Goal: Task Accomplishment & Management: Complete application form

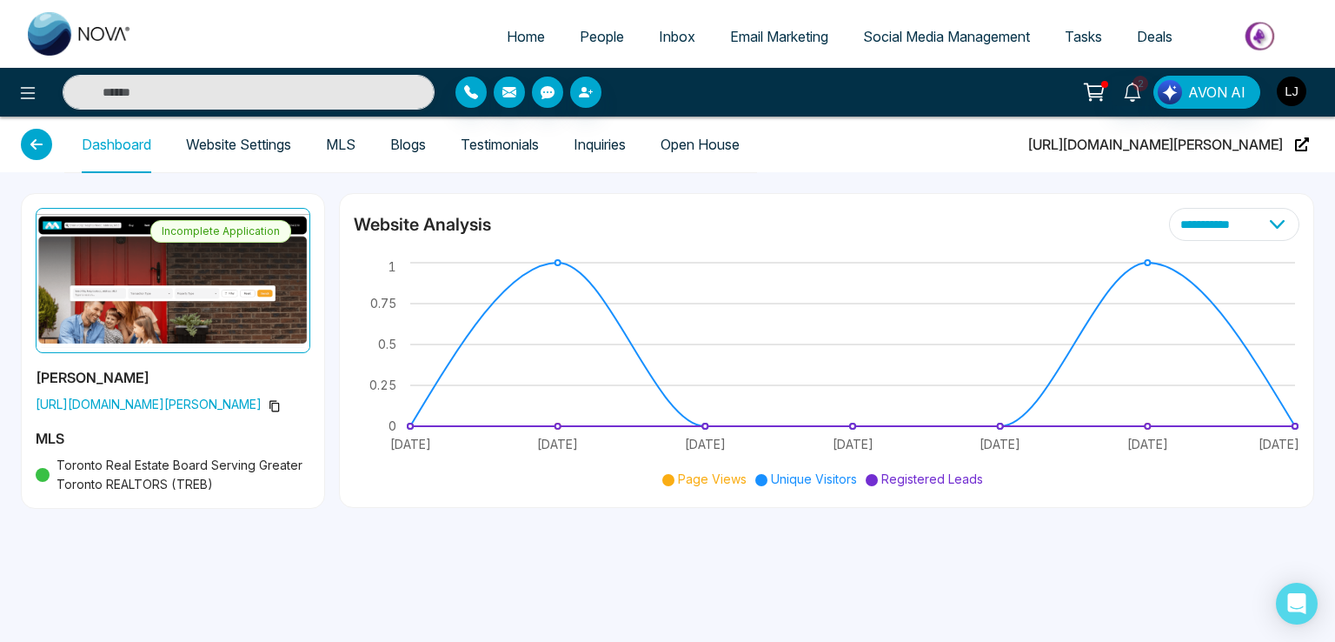
click at [1291, 87] on img "button" at bounding box center [1292, 92] width 30 height 30
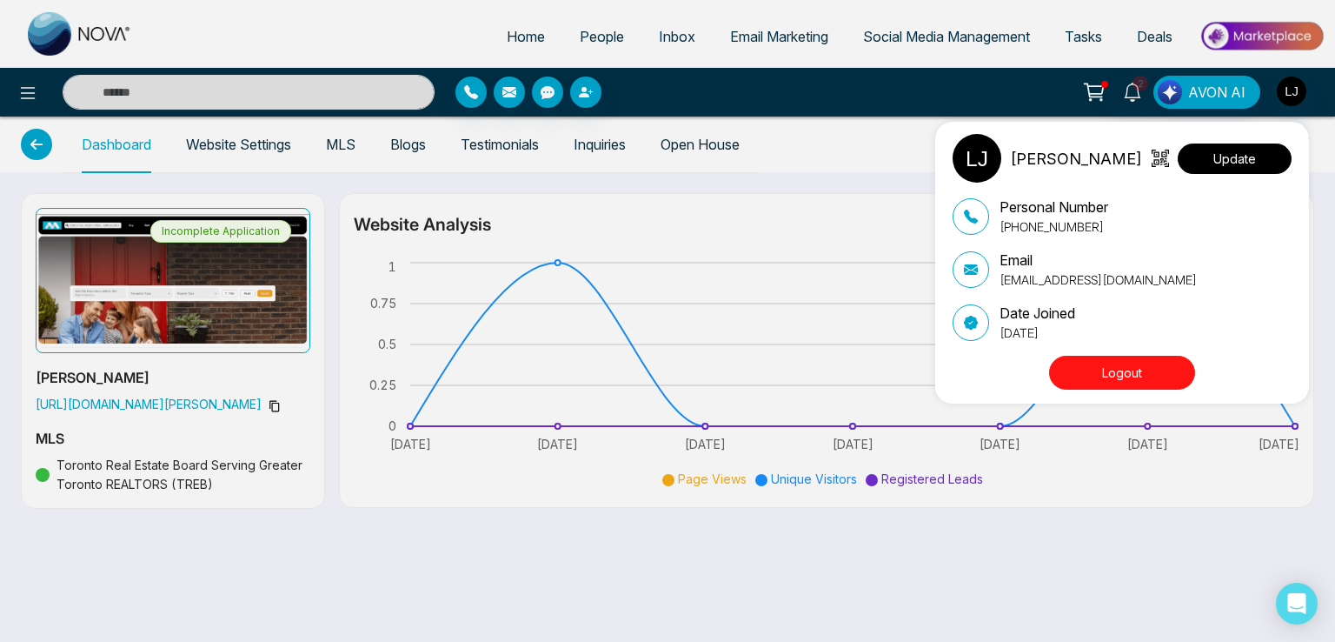
click at [1211, 148] on button "Update" at bounding box center [1235, 158] width 114 height 30
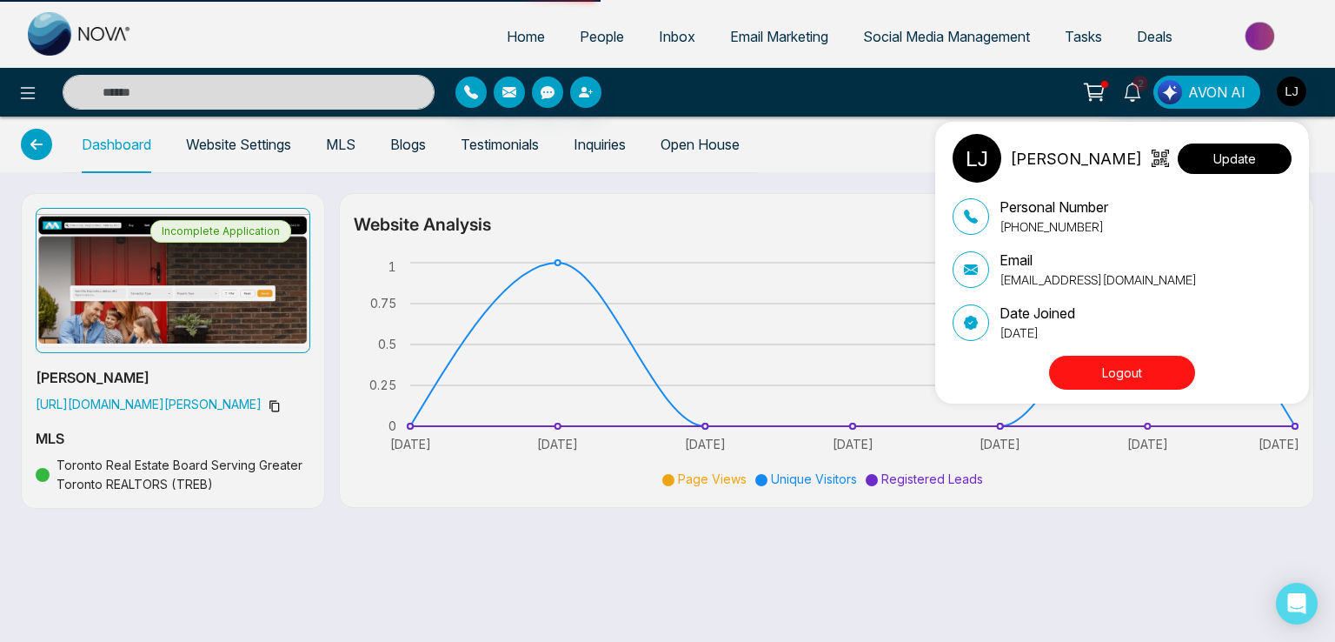
select select "***"
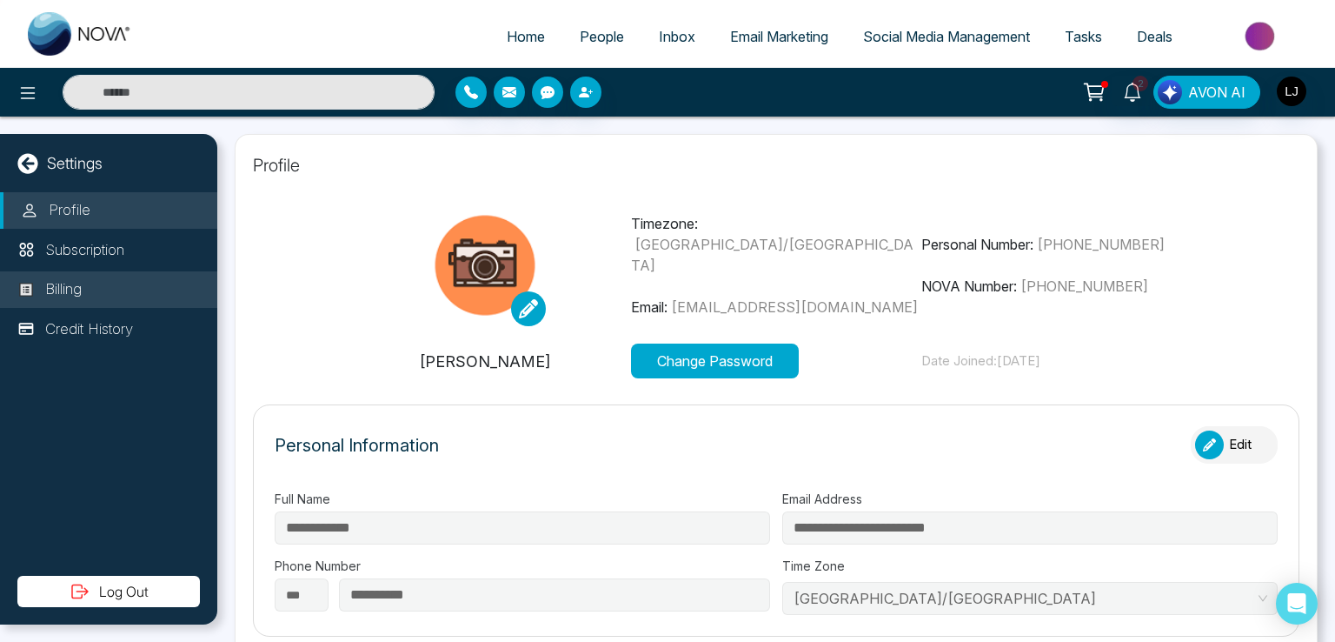
click at [82, 299] on p "Billing" at bounding box center [63, 289] width 37 height 23
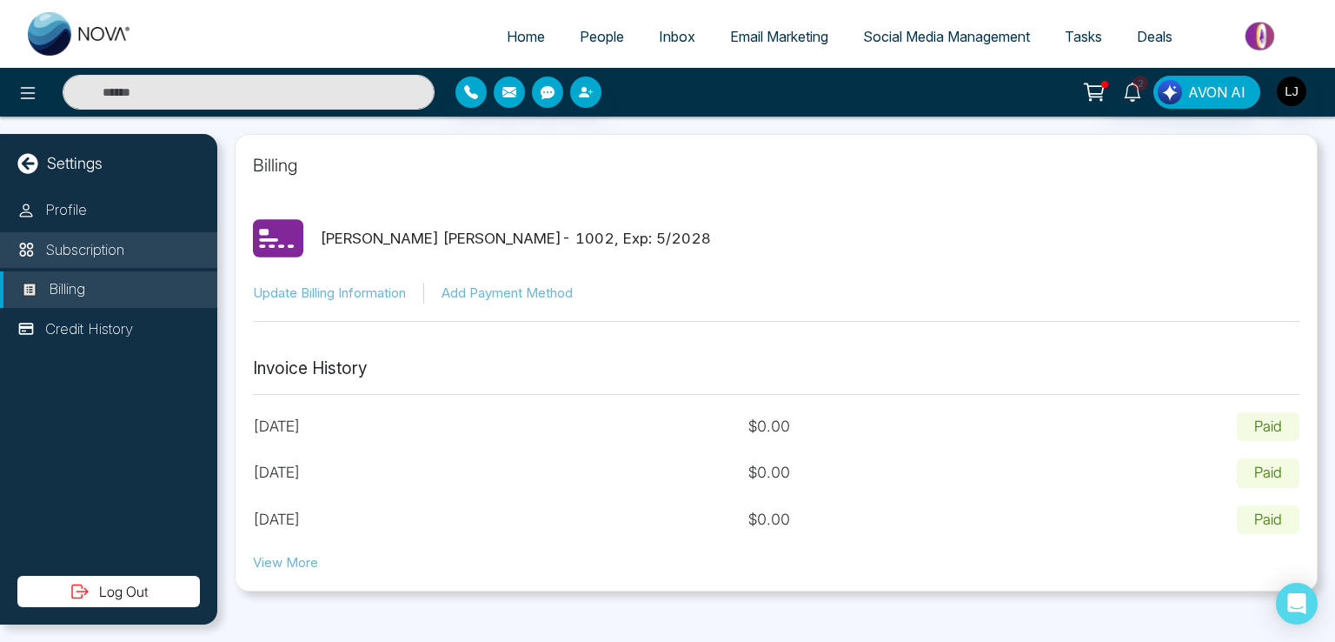
click at [82, 236] on li "Subscription" at bounding box center [108, 250] width 217 height 37
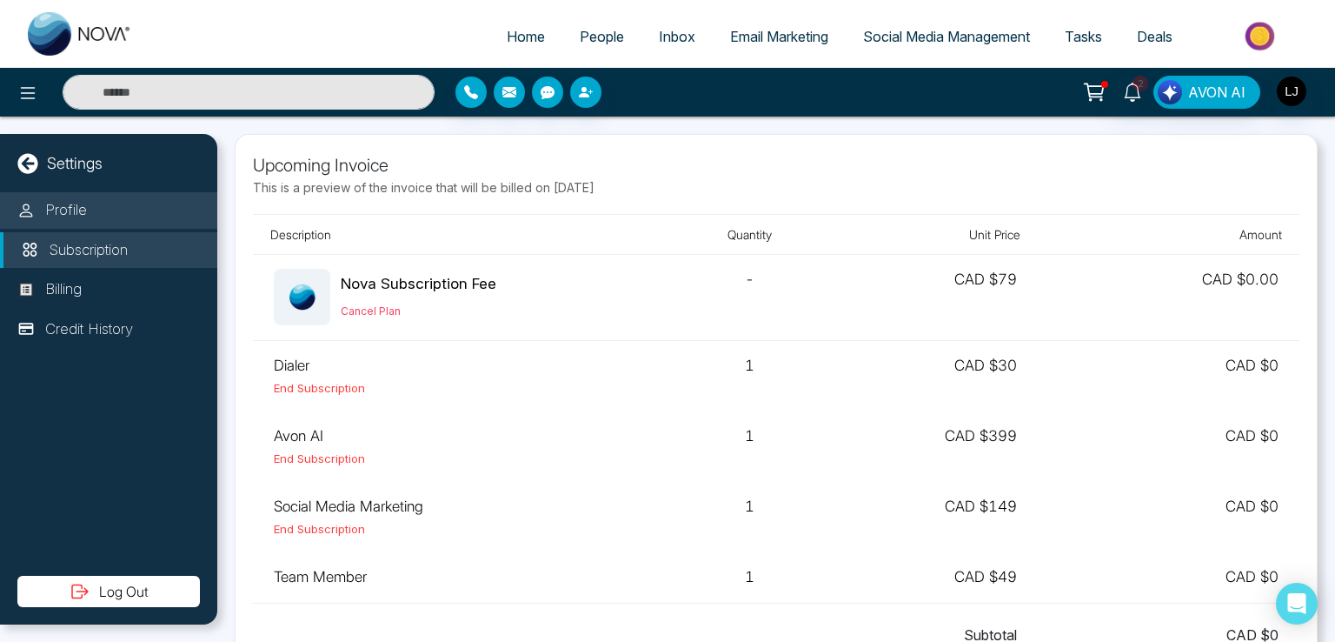
click at [86, 198] on li "Profile" at bounding box center [108, 210] width 217 height 37
select select "***"
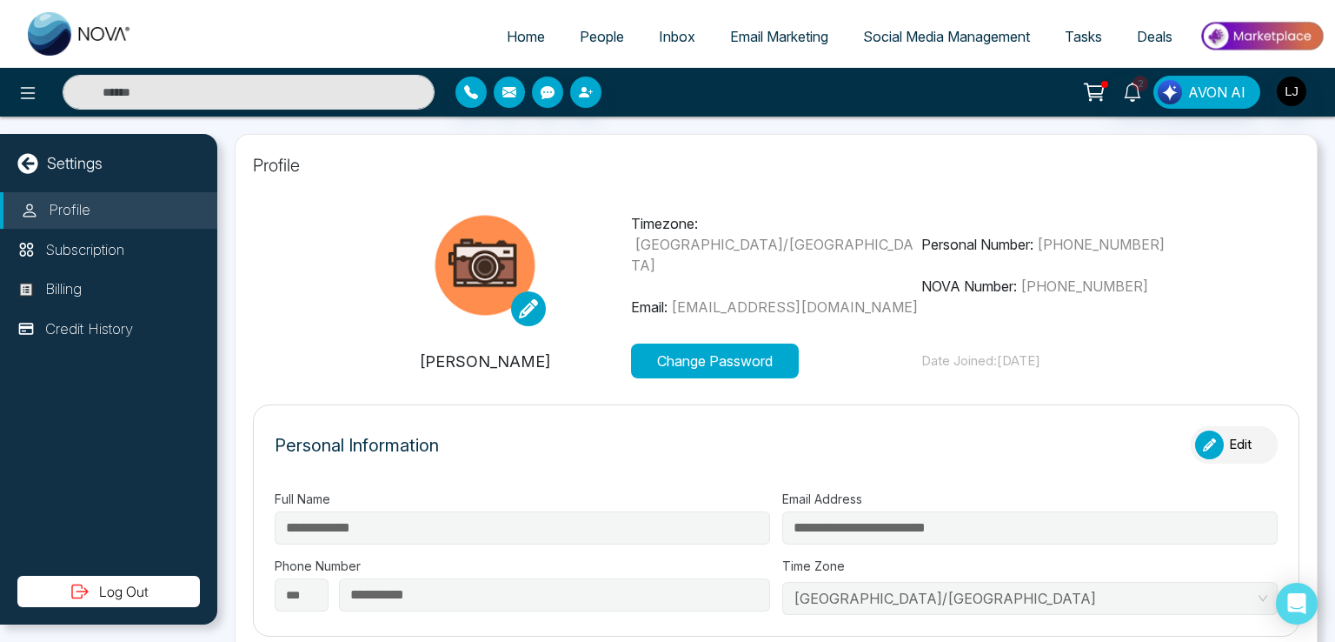
click at [616, 29] on link "People" at bounding box center [602, 36] width 79 height 33
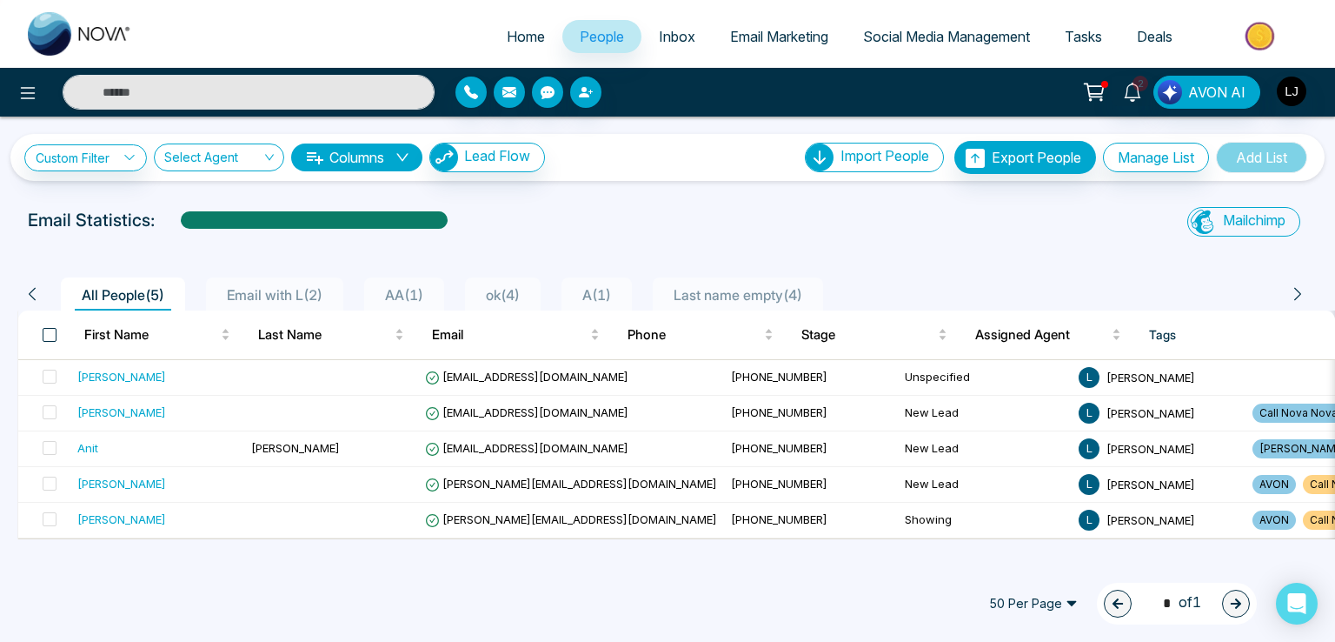
click at [49, 337] on span at bounding box center [50, 335] width 14 height 14
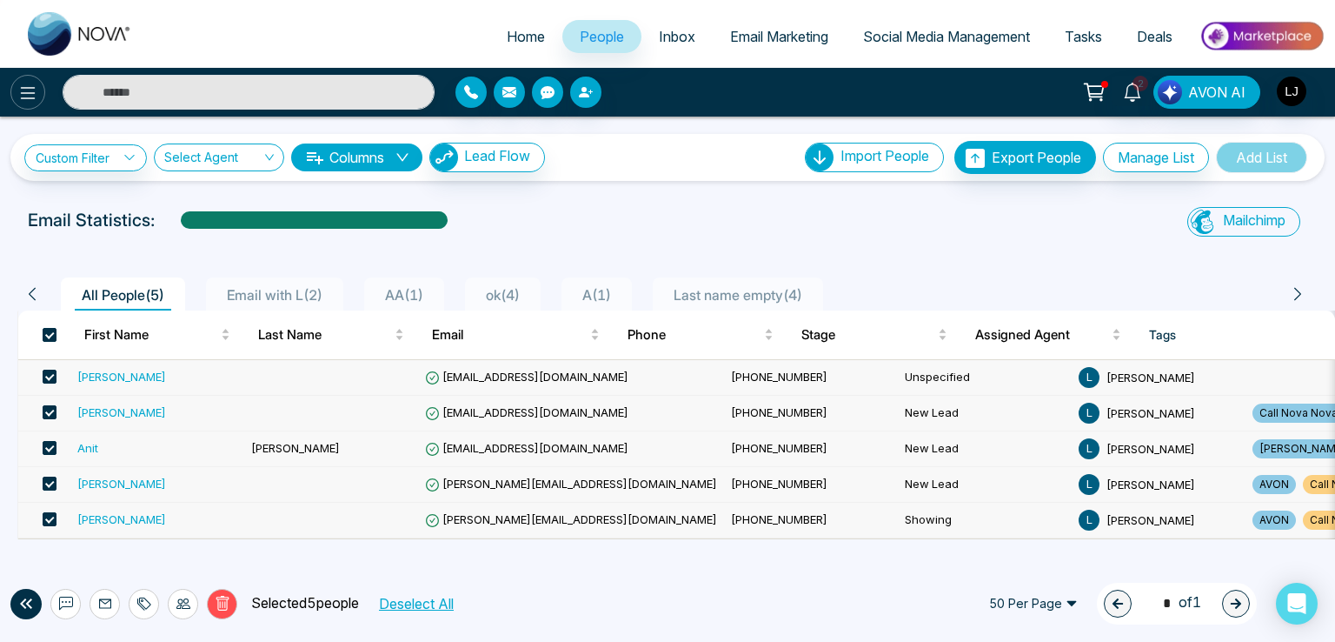
click at [27, 92] on icon at bounding box center [28, 93] width 15 height 12
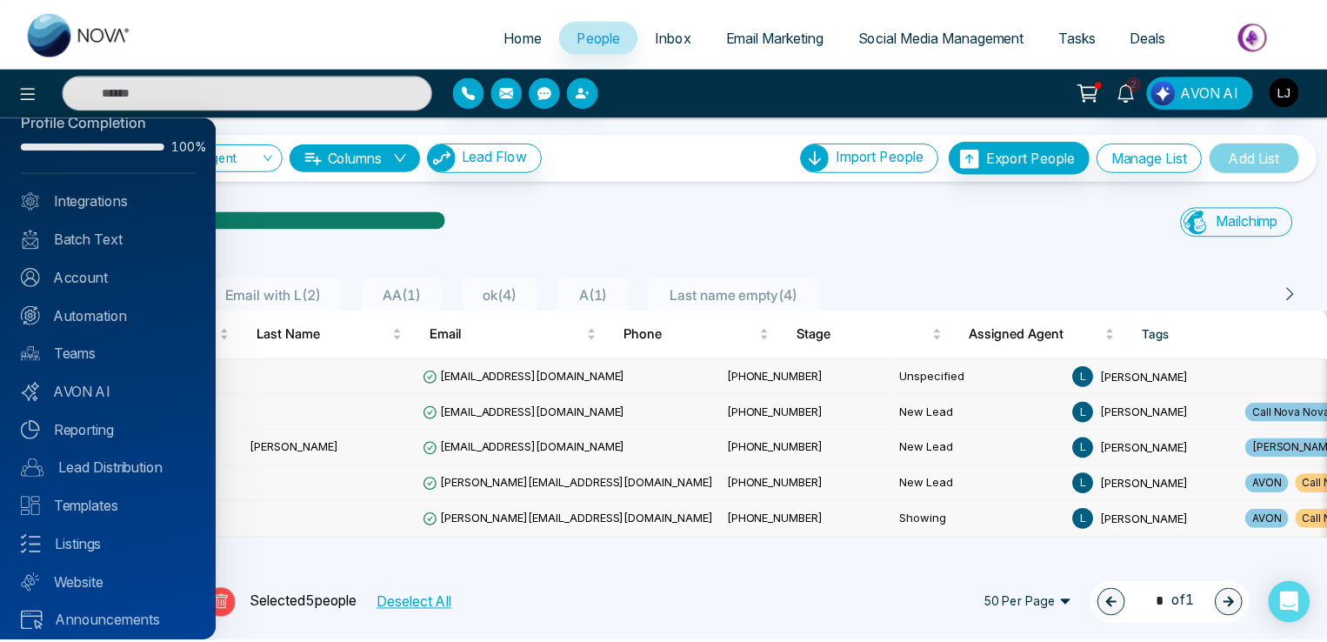
scroll to position [42, 0]
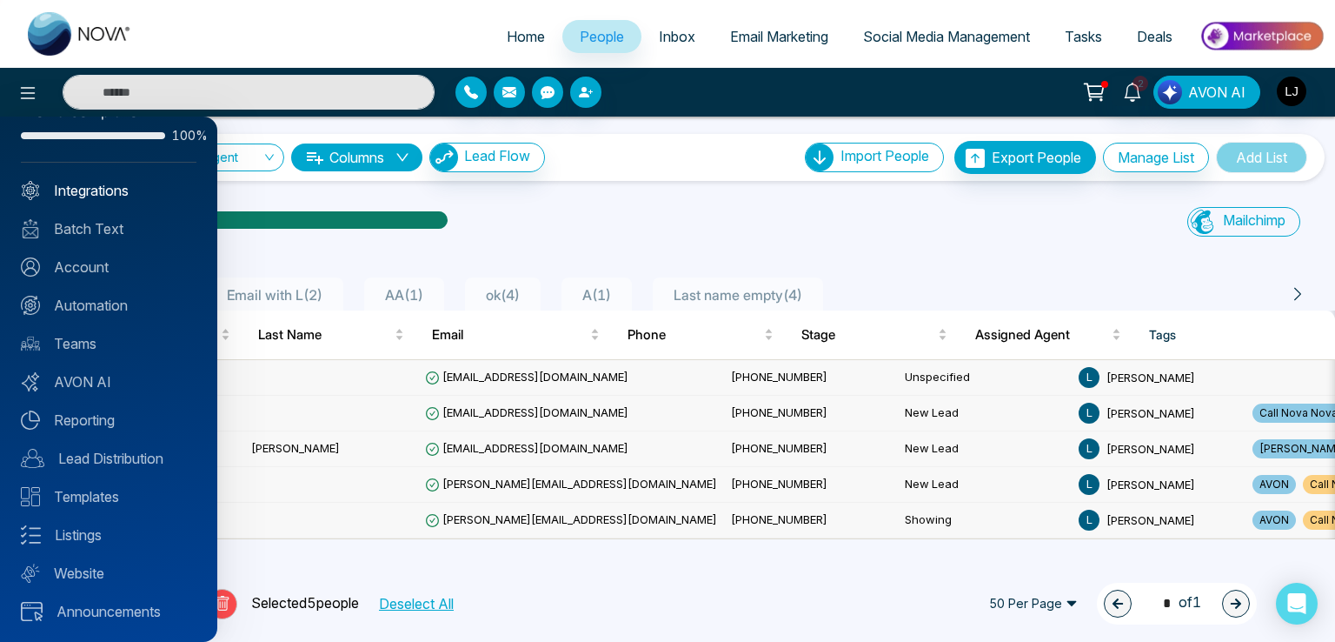
click at [97, 198] on link "Integrations" at bounding box center [109, 190] width 176 height 21
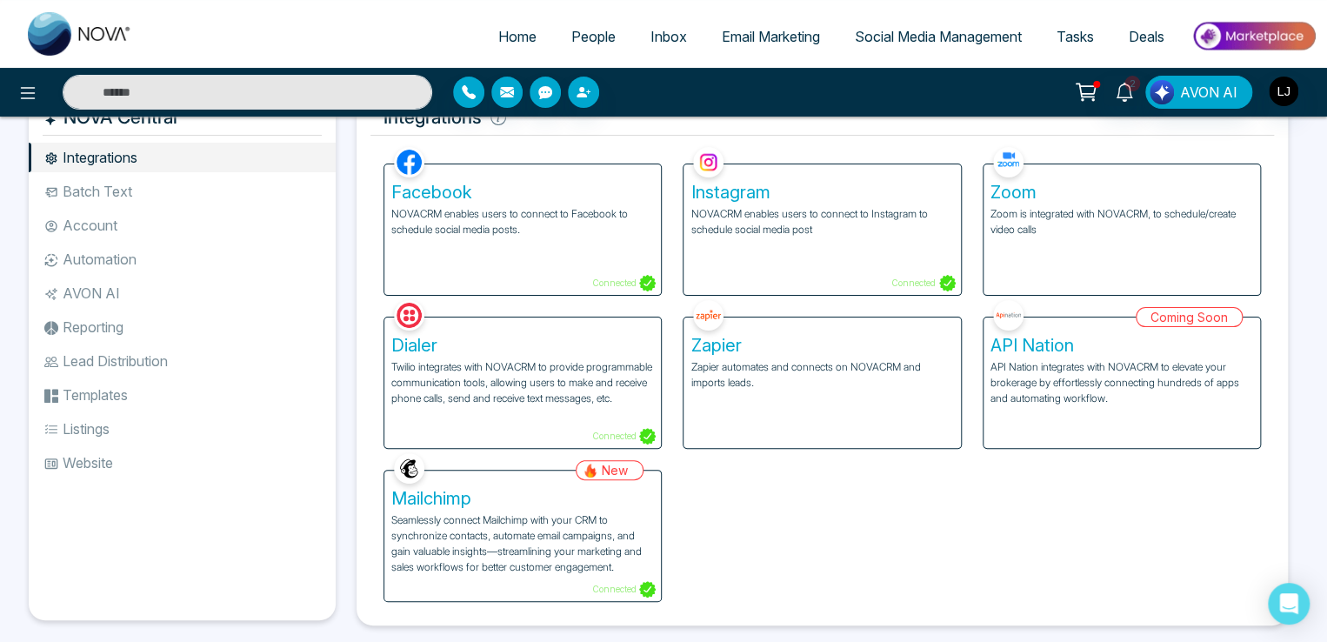
scroll to position [70, 0]
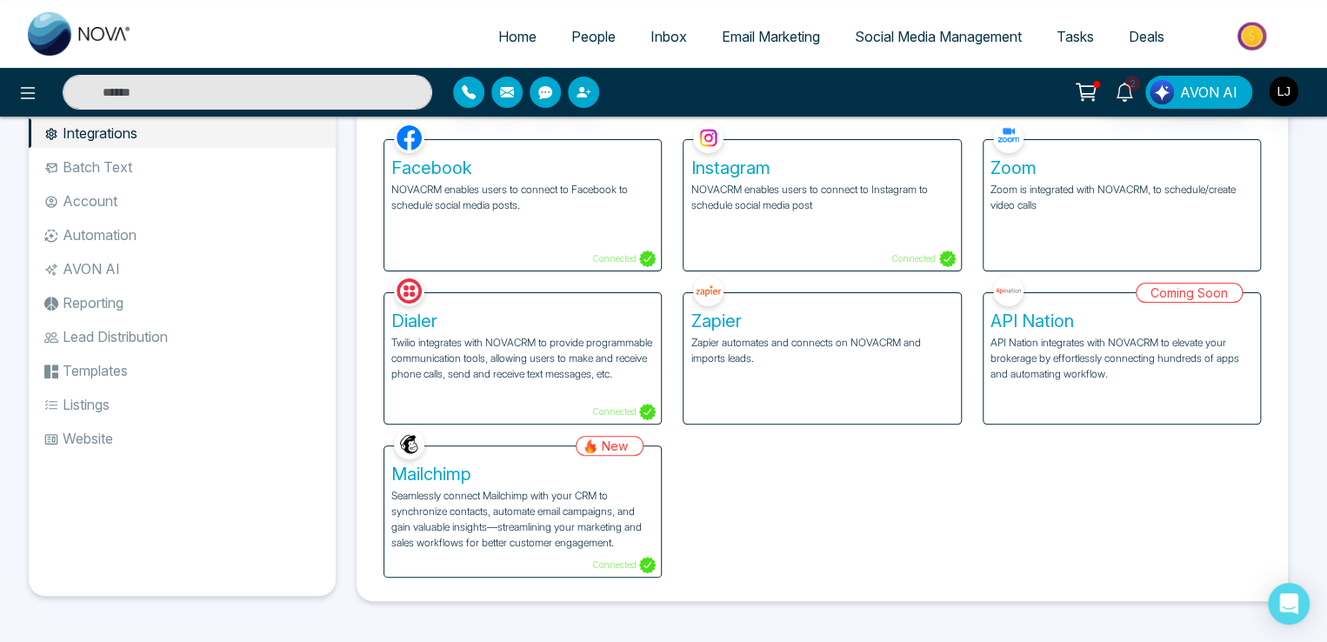
click at [505, 516] on p "Seamlessly connect Mailchimp with your CRM to synchronize contacts, automate em…" at bounding box center [522, 519] width 263 height 63
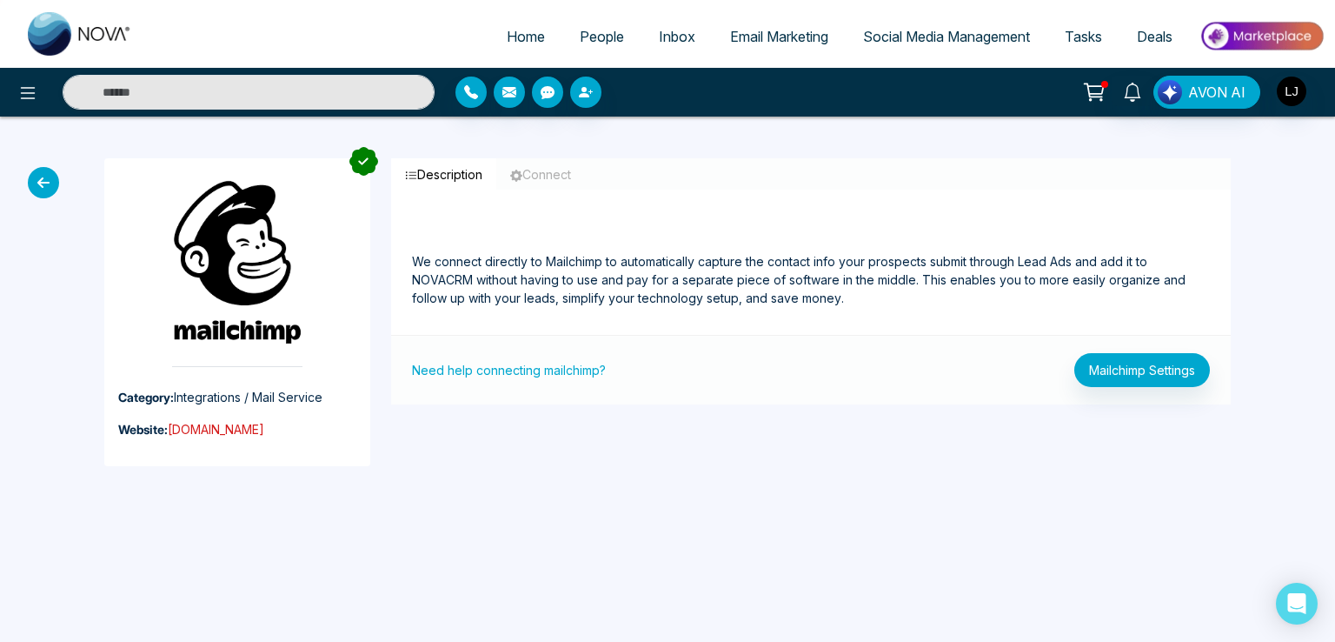
click at [207, 431] on link "[DOMAIN_NAME]" at bounding box center [216, 429] width 97 height 15
click at [563, 44] on link "People" at bounding box center [602, 36] width 79 height 33
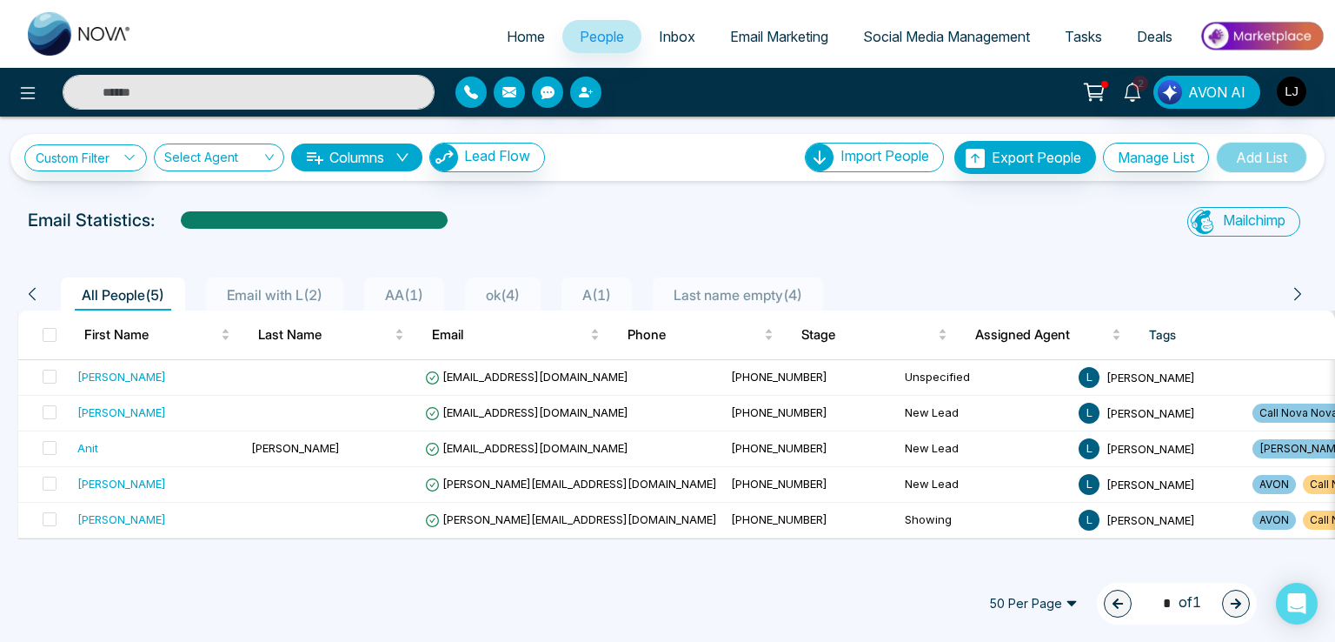
click at [793, 31] on span "Email Marketing" at bounding box center [779, 36] width 98 height 17
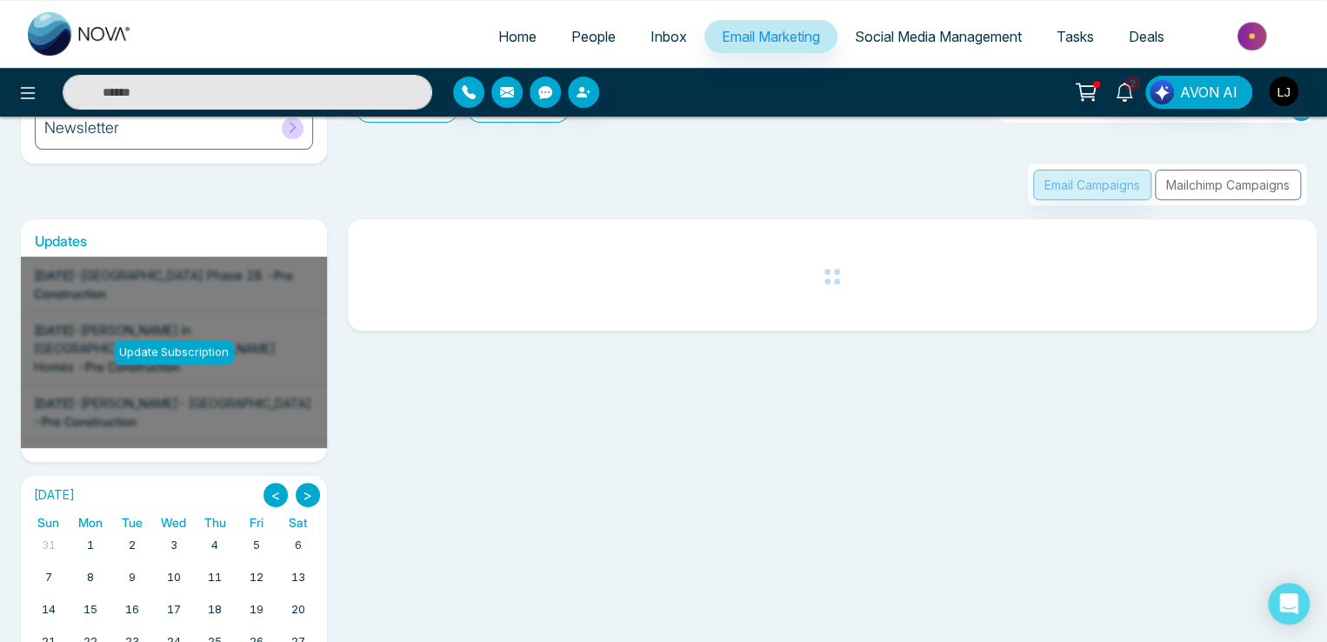
scroll to position [171, 0]
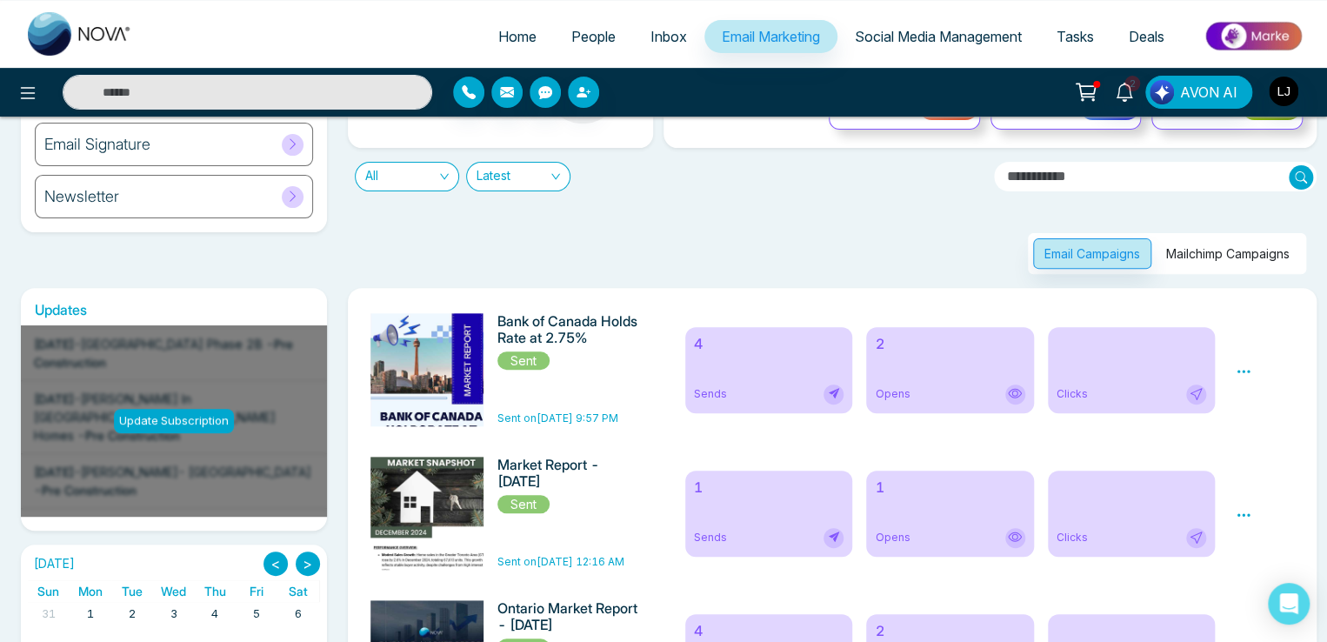
click at [1210, 256] on button "Mailchimp Campaigns" at bounding box center [1228, 253] width 146 height 30
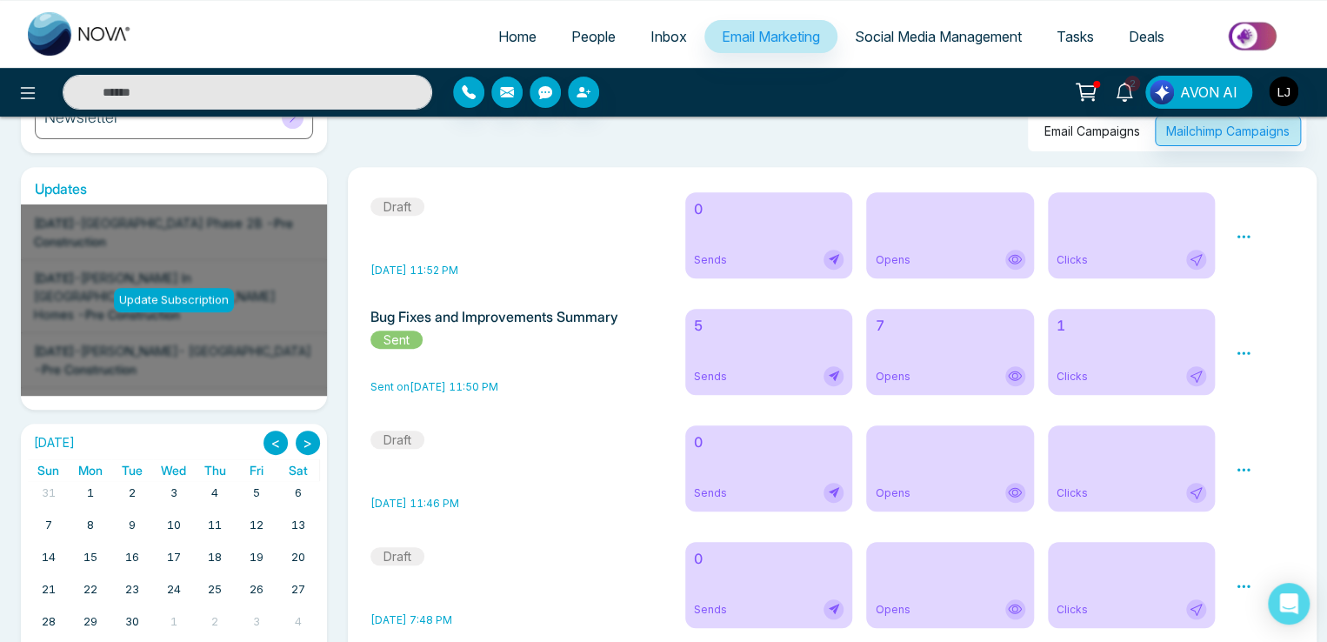
scroll to position [261, 0]
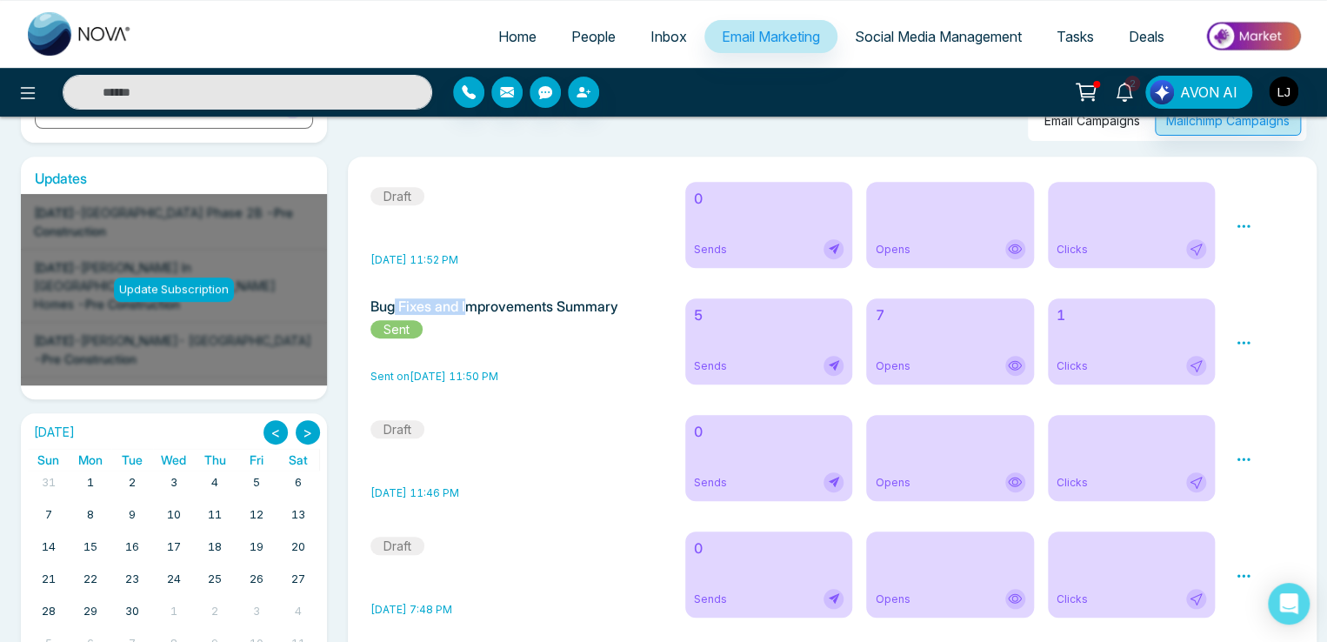
drag, startPoint x: 402, startPoint y: 310, endPoint x: 476, endPoint y: 310, distance: 73.9
click at [476, 310] on h6 "Bug Fixes and Improvements Summary" at bounding box center [517, 306] width 294 height 17
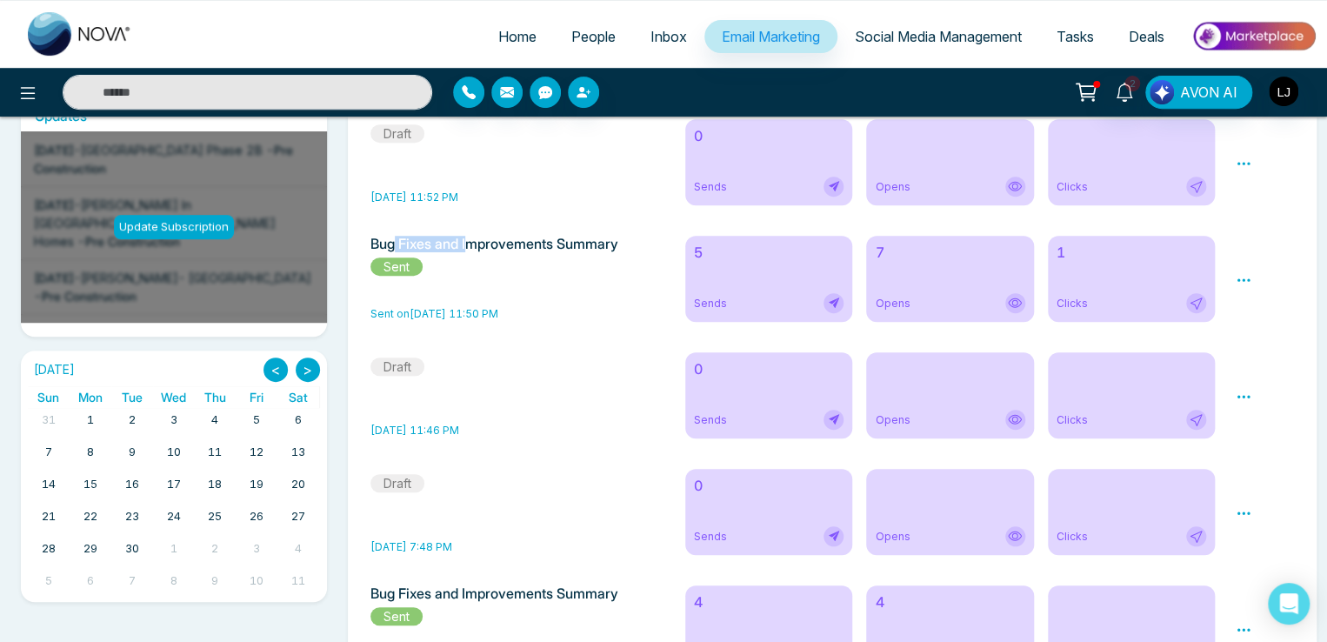
scroll to position [0, 0]
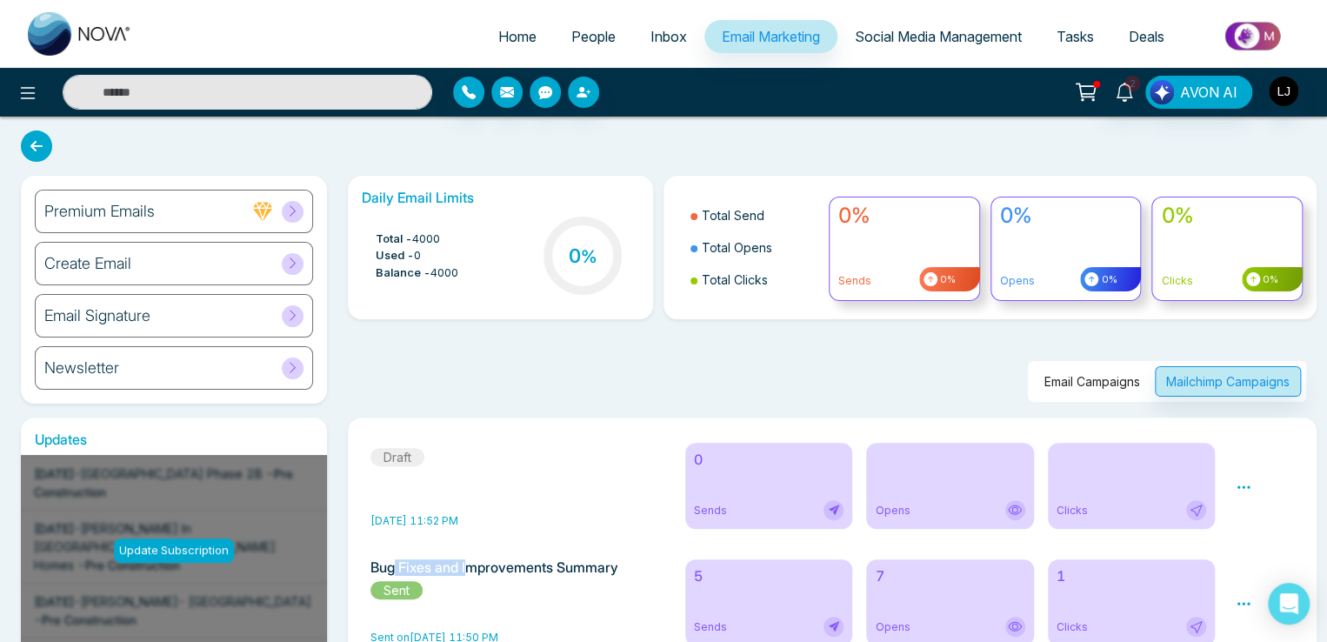
click at [1054, 380] on button "Email Campaigns" at bounding box center [1092, 381] width 118 height 30
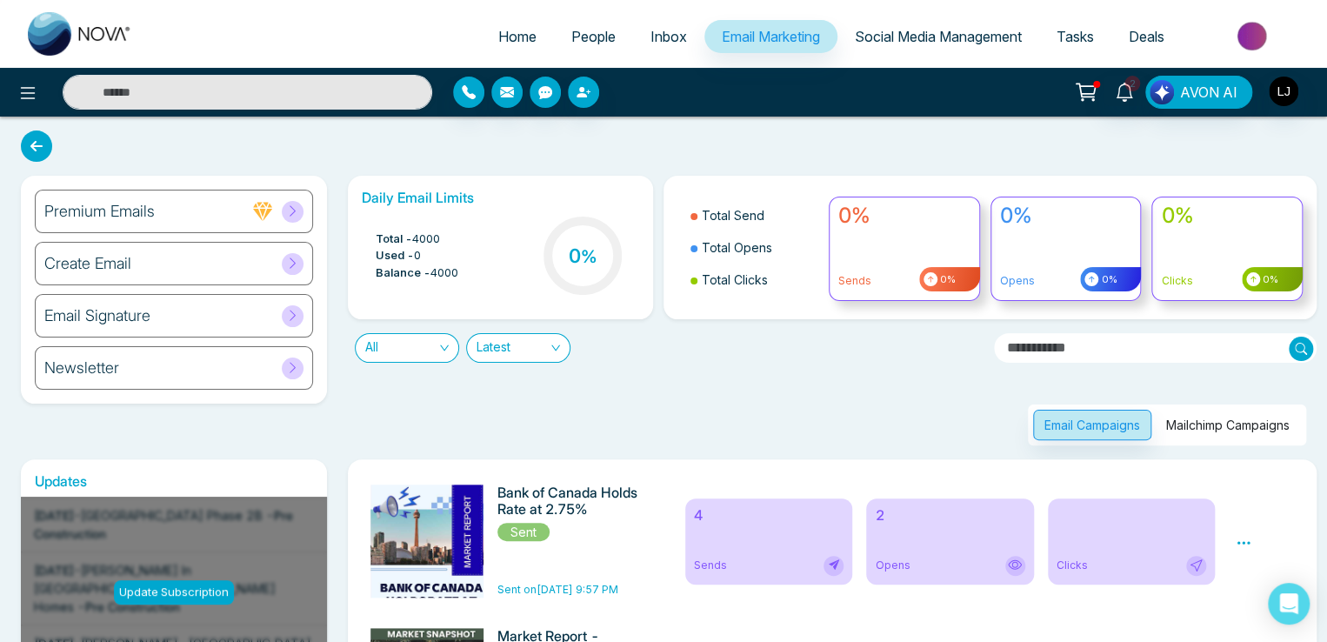
click at [184, 254] on div "Create Email" at bounding box center [174, 263] width 278 height 43
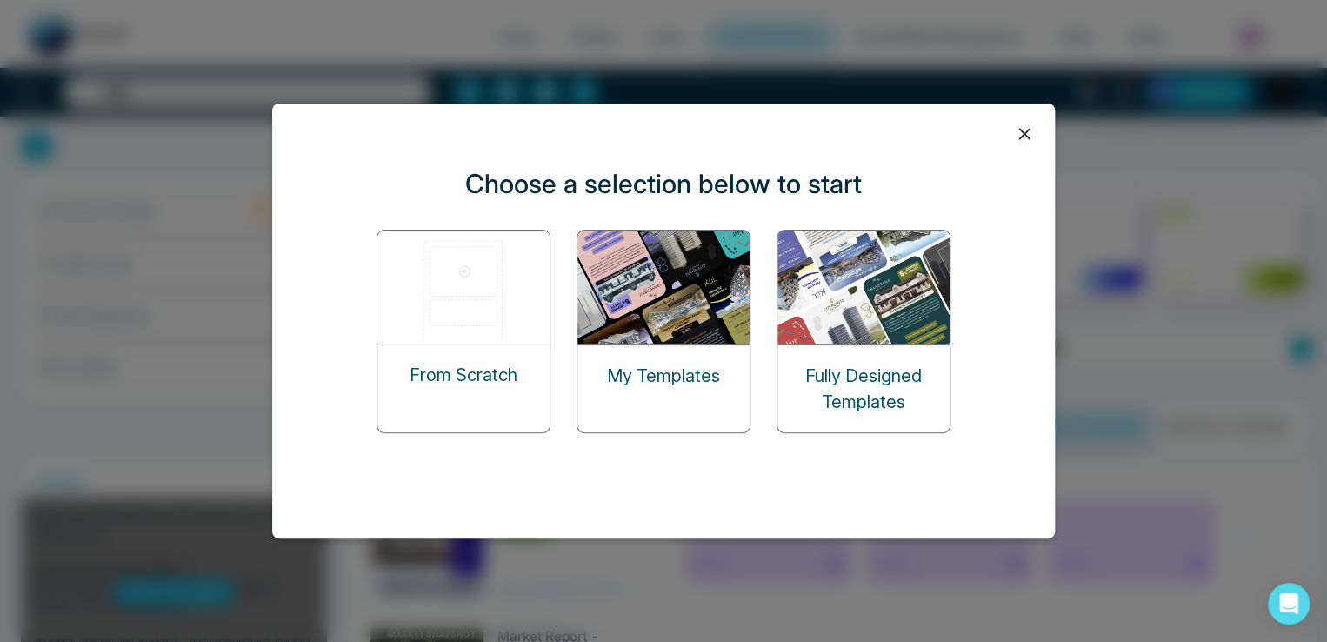
click at [679, 313] on img at bounding box center [664, 287] width 174 height 114
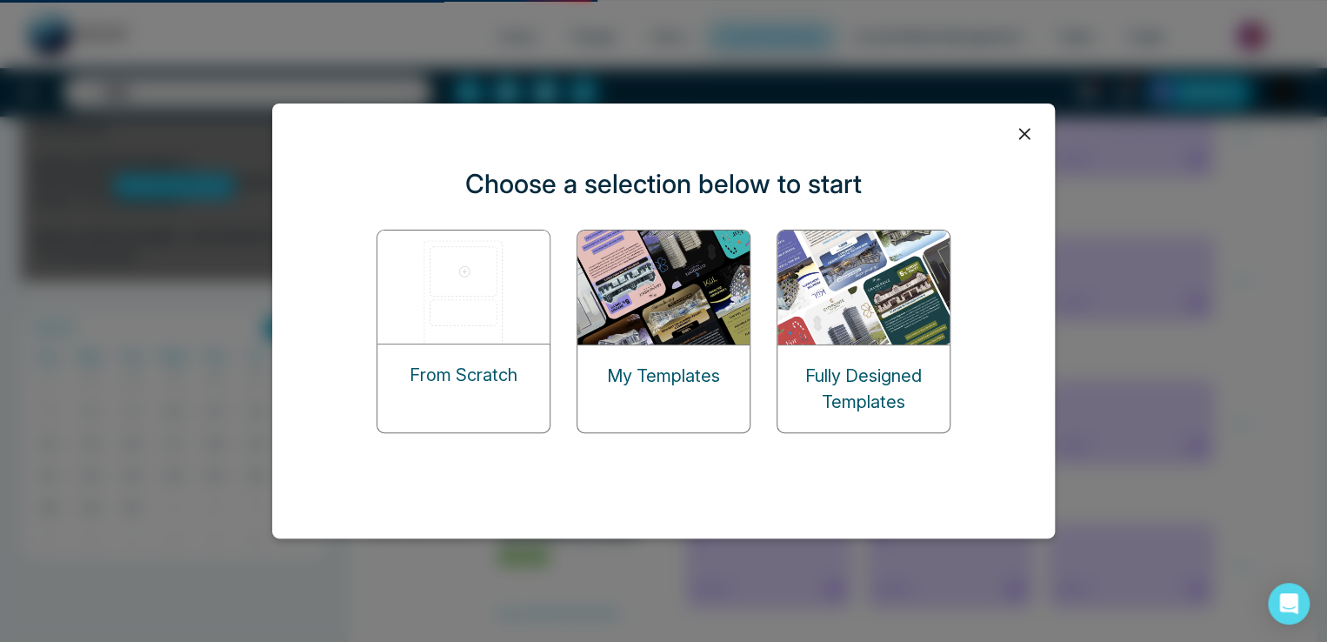
scroll to position [87, 0]
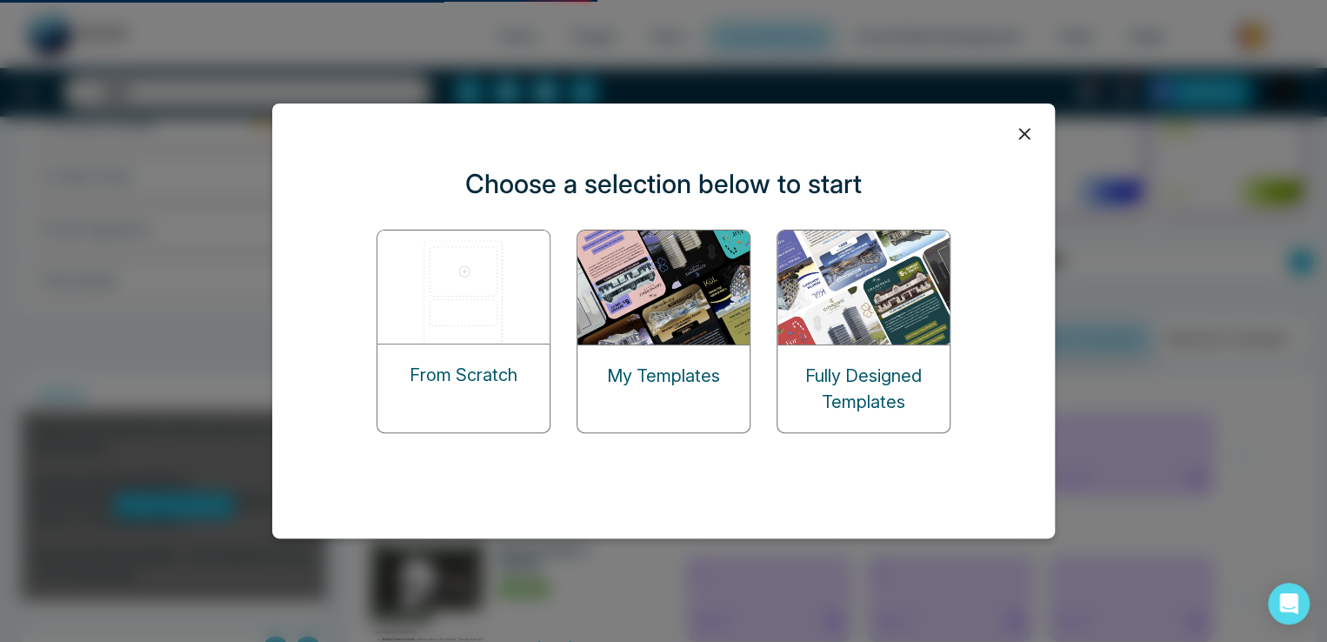
click at [650, 268] on img at bounding box center [664, 287] width 174 height 114
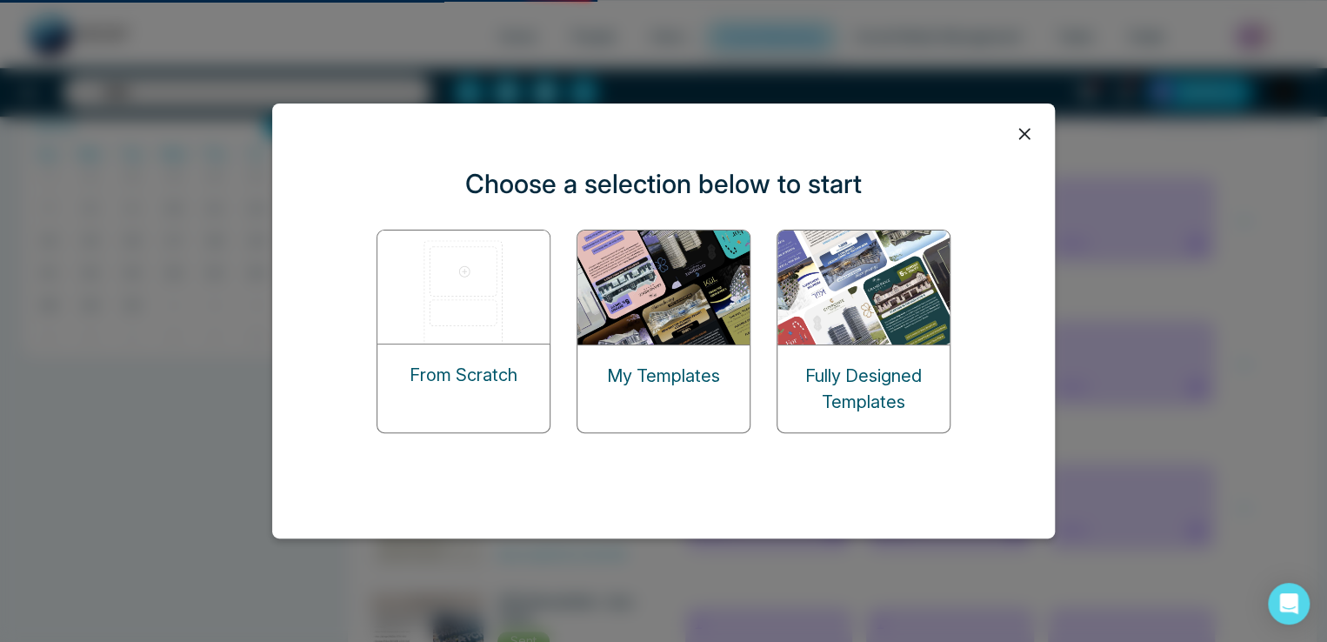
scroll to position [0, 0]
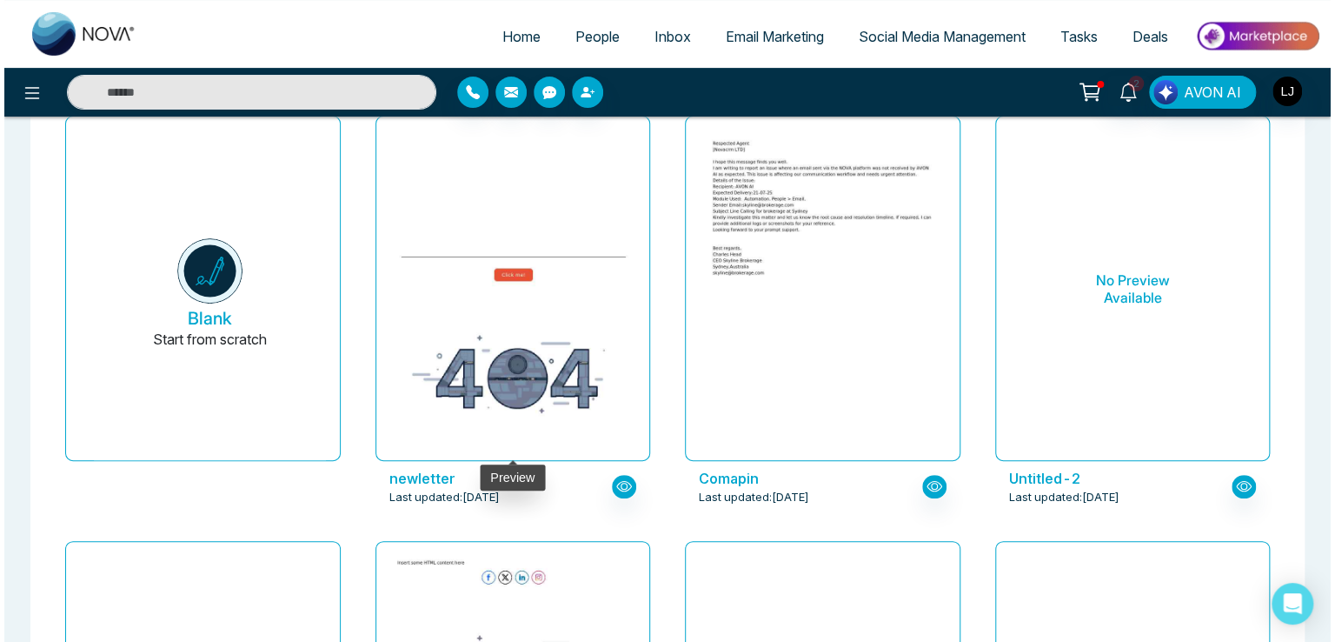
scroll to position [87, 0]
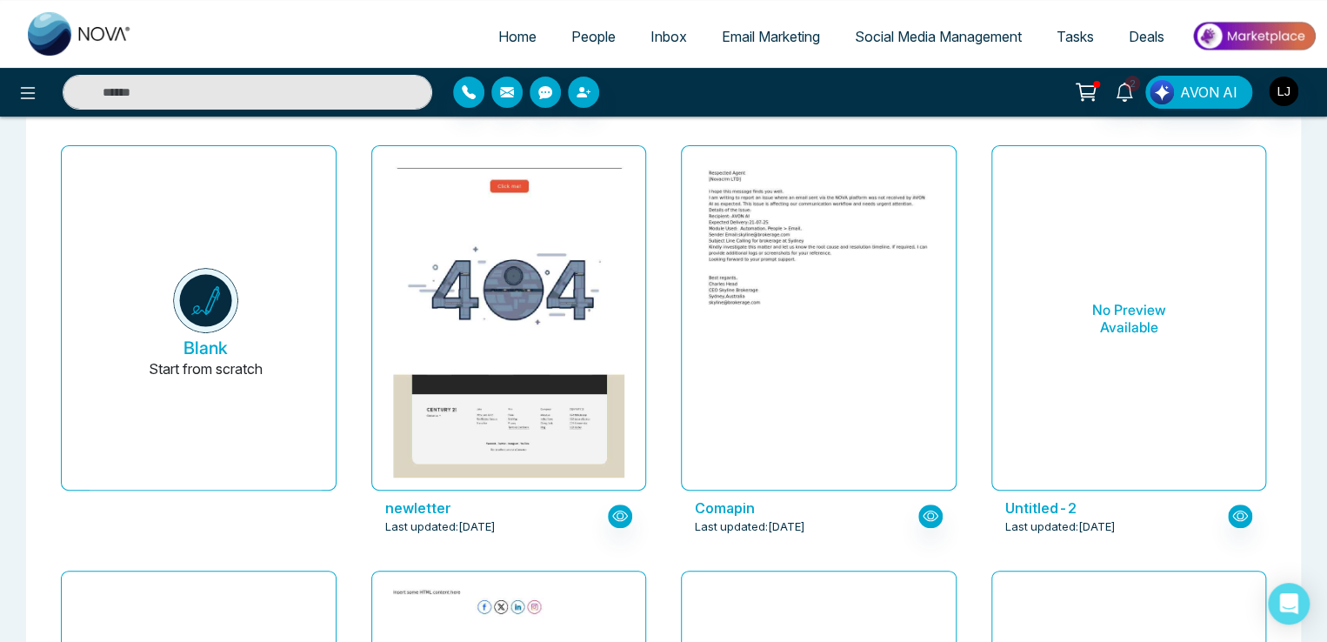
click at [686, 98] on div at bounding box center [608, 92] width 311 height 31
click at [26, 101] on icon at bounding box center [27, 93] width 21 height 21
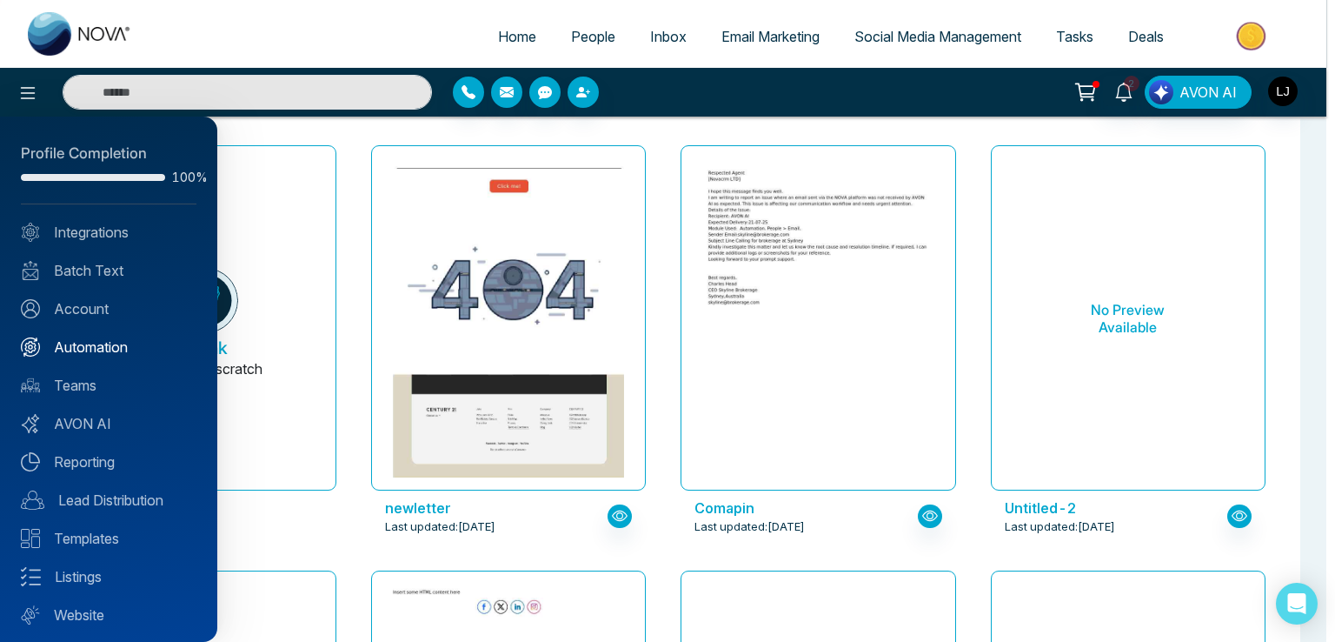
click at [97, 341] on link "Automation" at bounding box center [109, 346] width 176 height 21
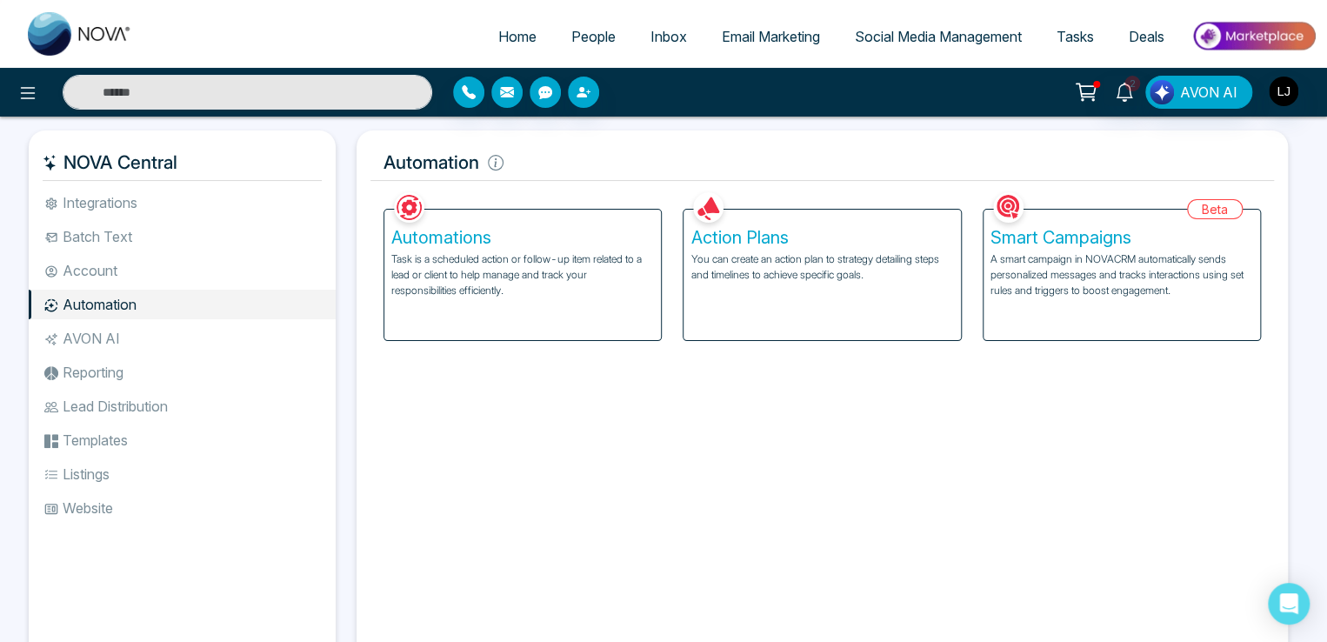
click at [822, 254] on p "You can create an action plan to strategy detailing steps and timelines to achi…" at bounding box center [821, 266] width 263 height 31
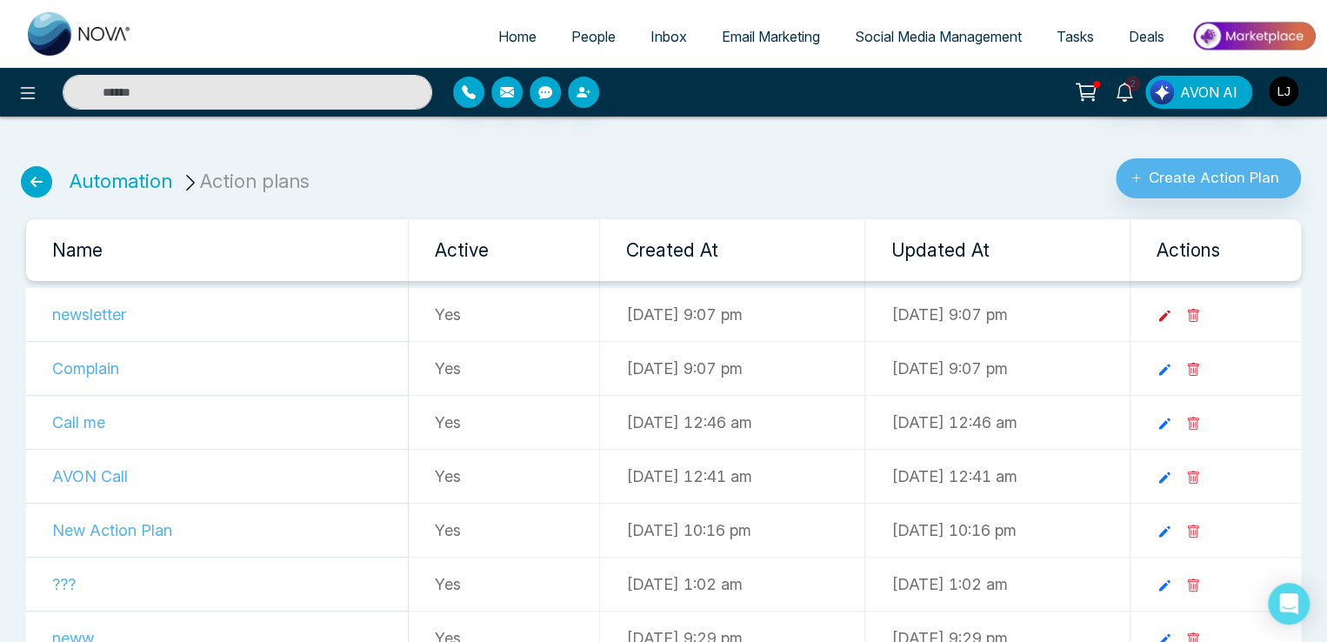
click at [1172, 318] on icon at bounding box center [1164, 316] width 16 height 16
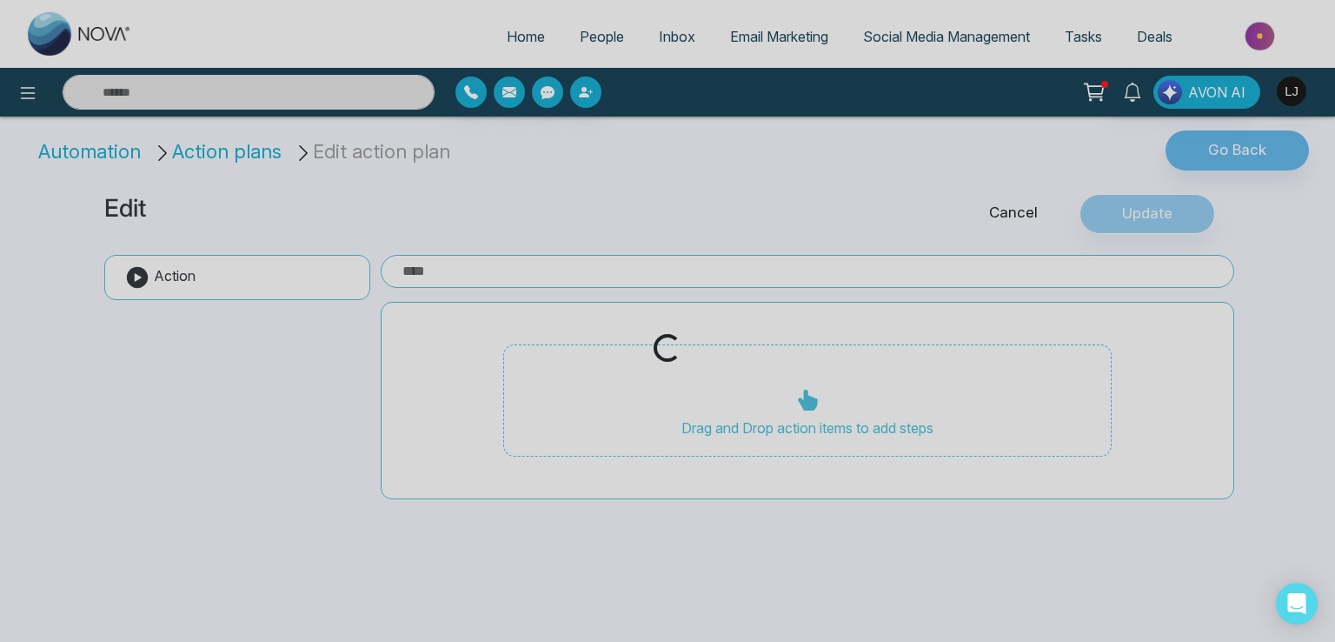
type input "**********"
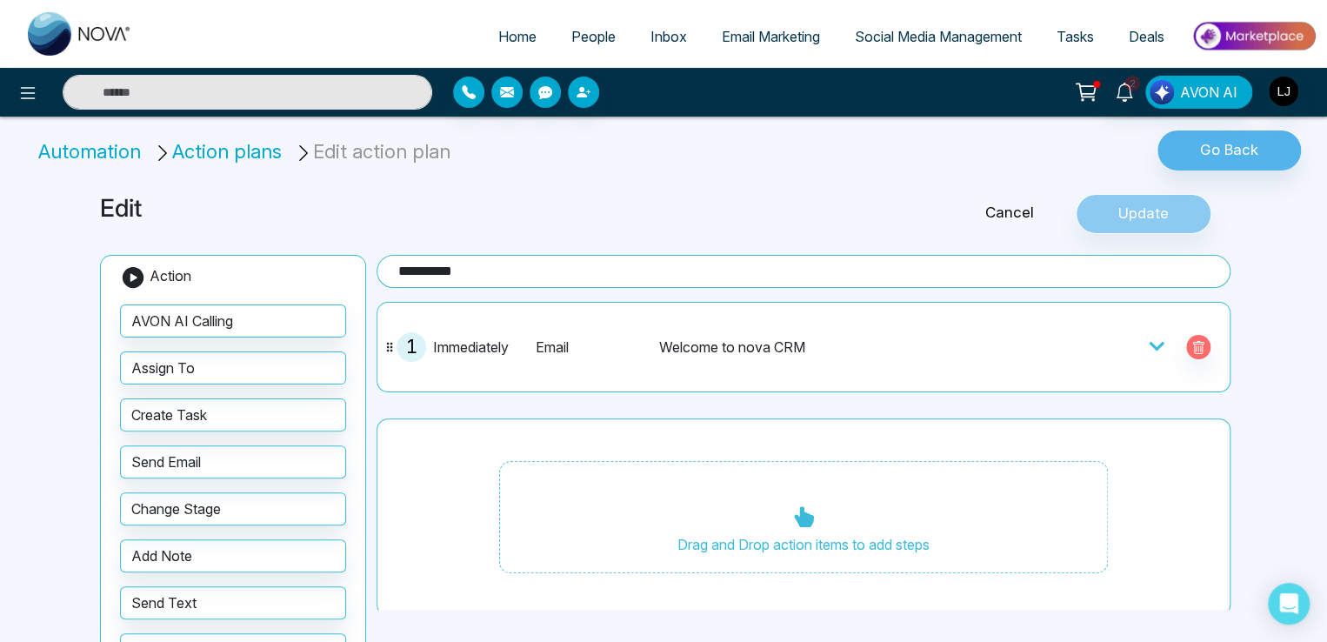
click at [1148, 338] on icon at bounding box center [1156, 345] width 17 height 17
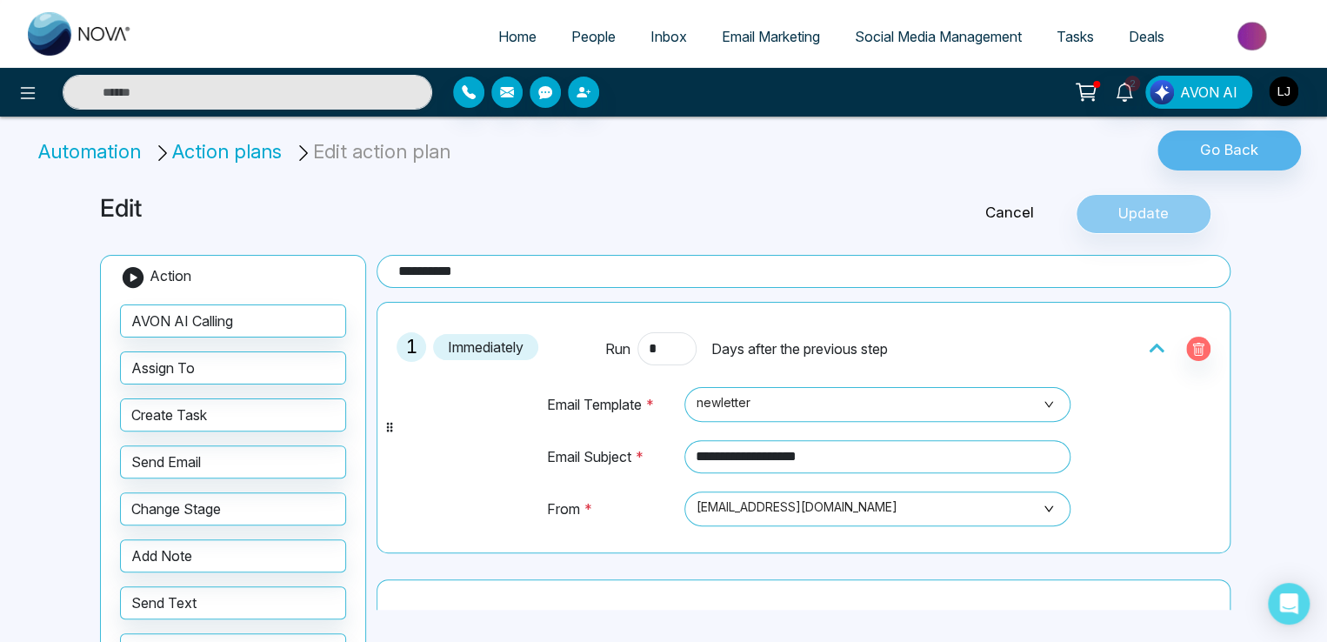
click at [219, 147] on li "Action plans" at bounding box center [220, 151] width 135 height 29
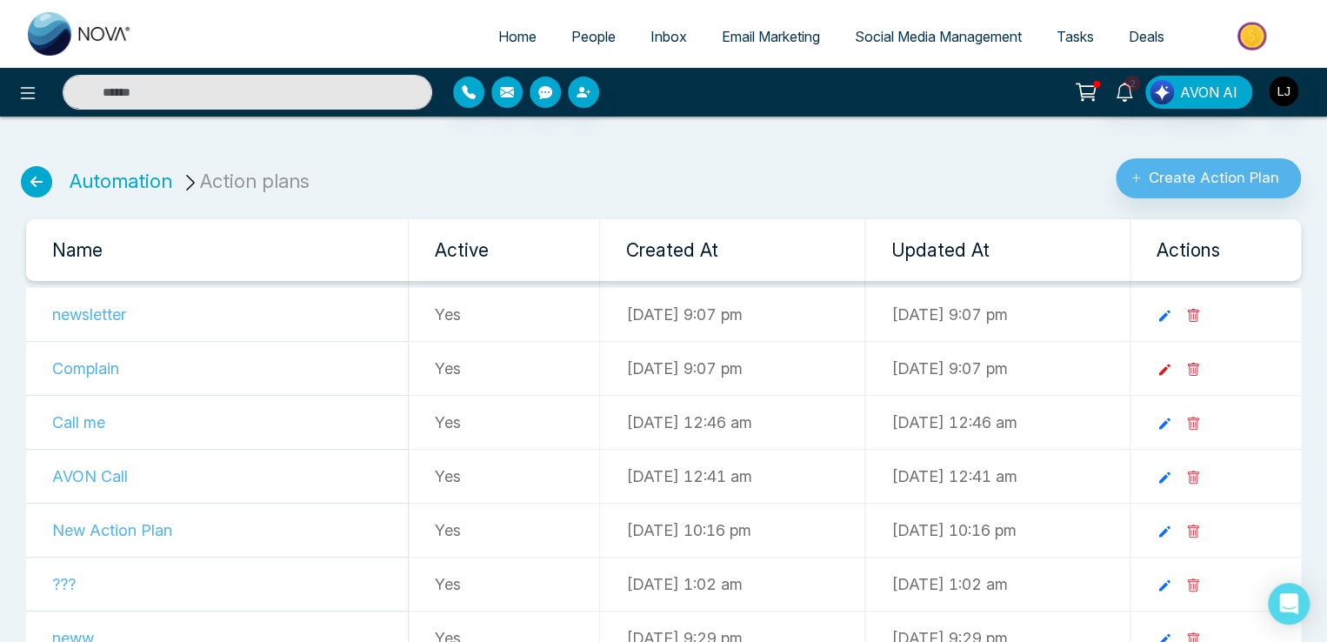
click at [1172, 364] on icon at bounding box center [1164, 370] width 16 height 16
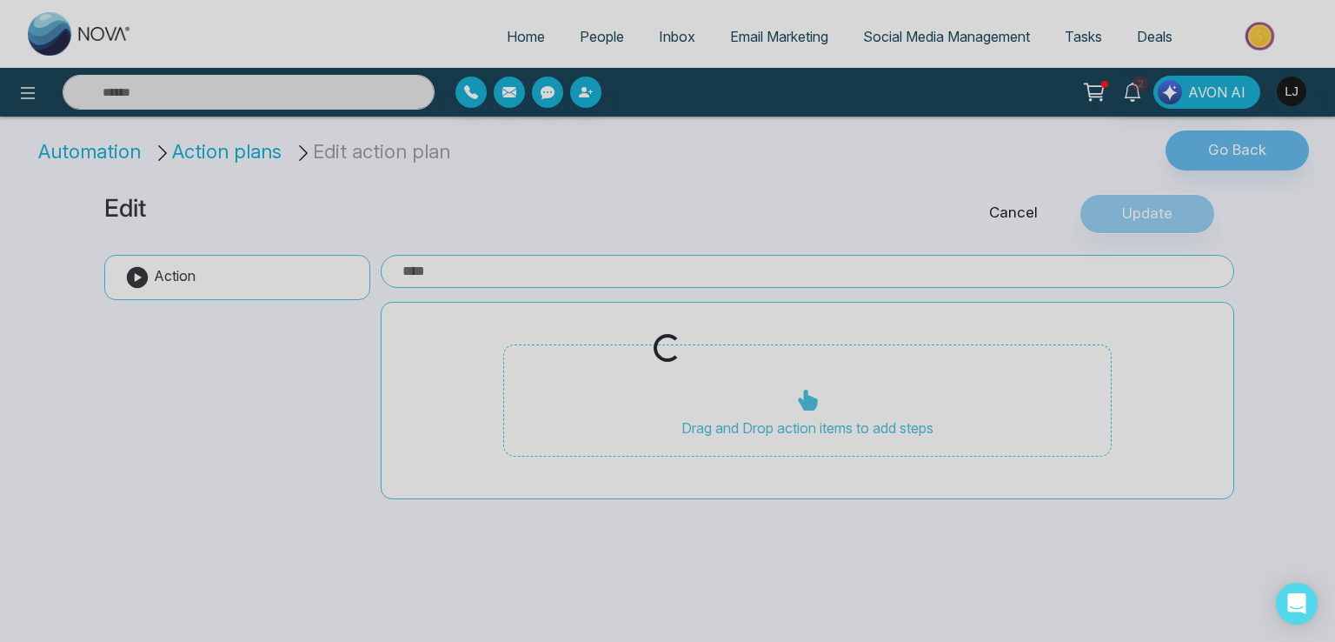
type input "********"
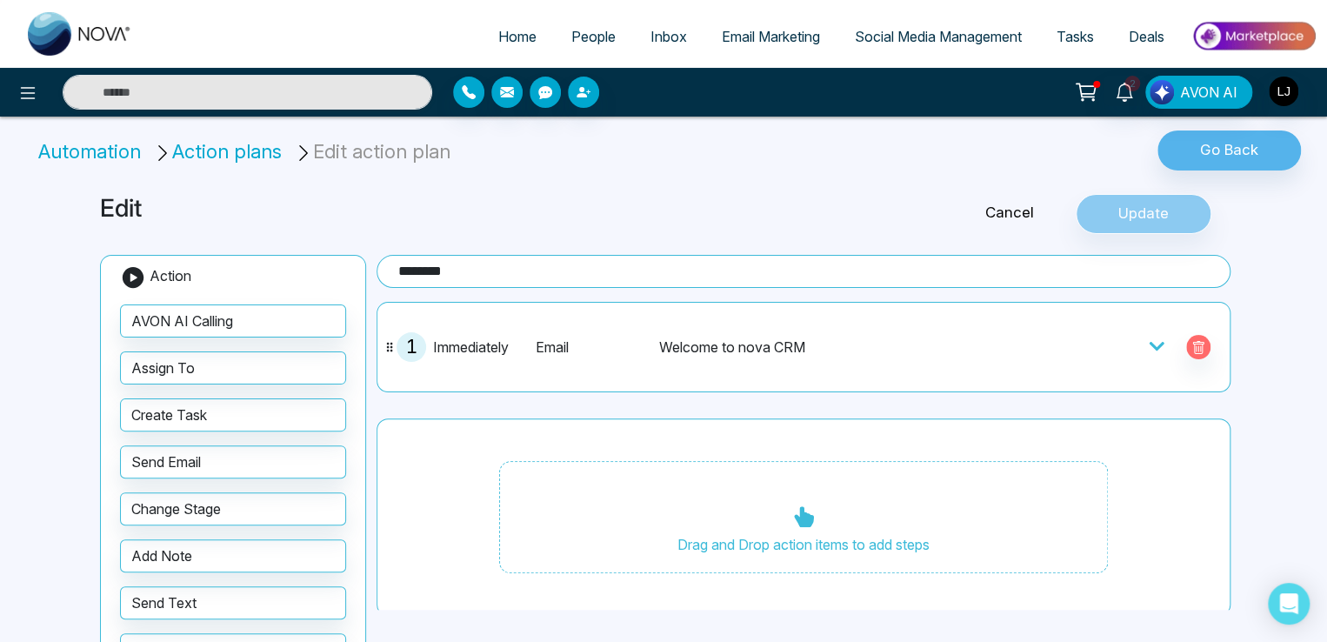
click at [1151, 340] on icon at bounding box center [1156, 345] width 17 height 17
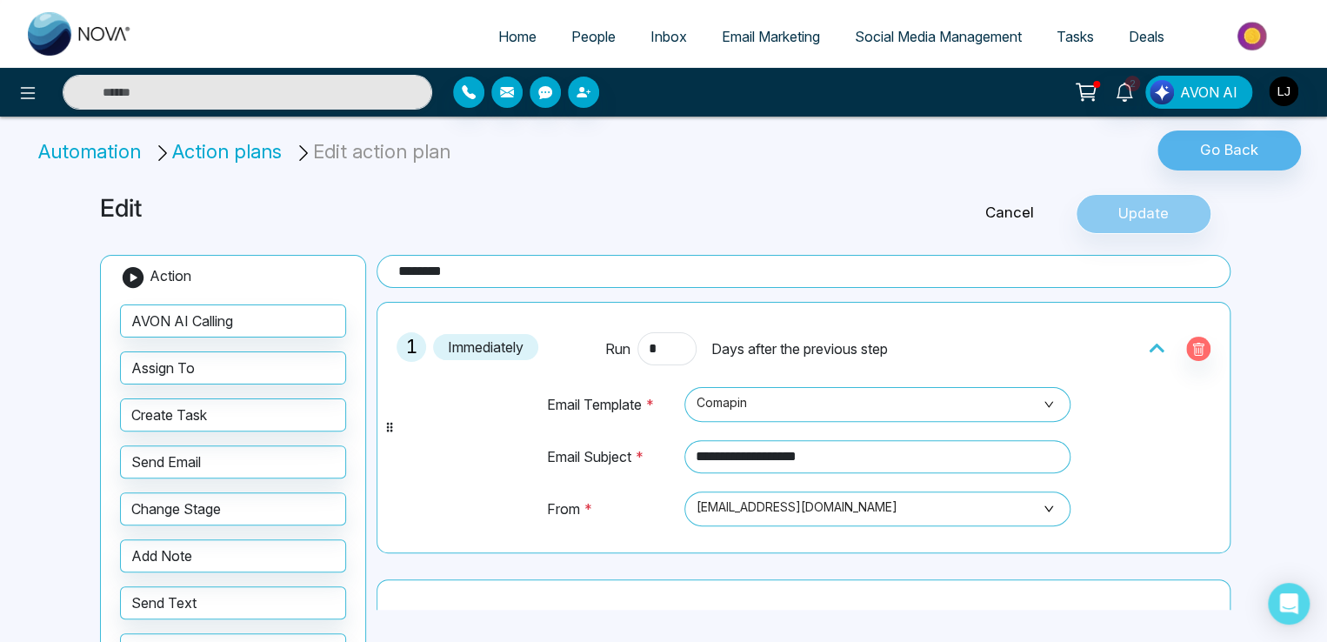
click at [107, 151] on li "Automation" at bounding box center [92, 151] width 109 height 29
click at [181, 156] on li "Action plans" at bounding box center [220, 151] width 135 height 29
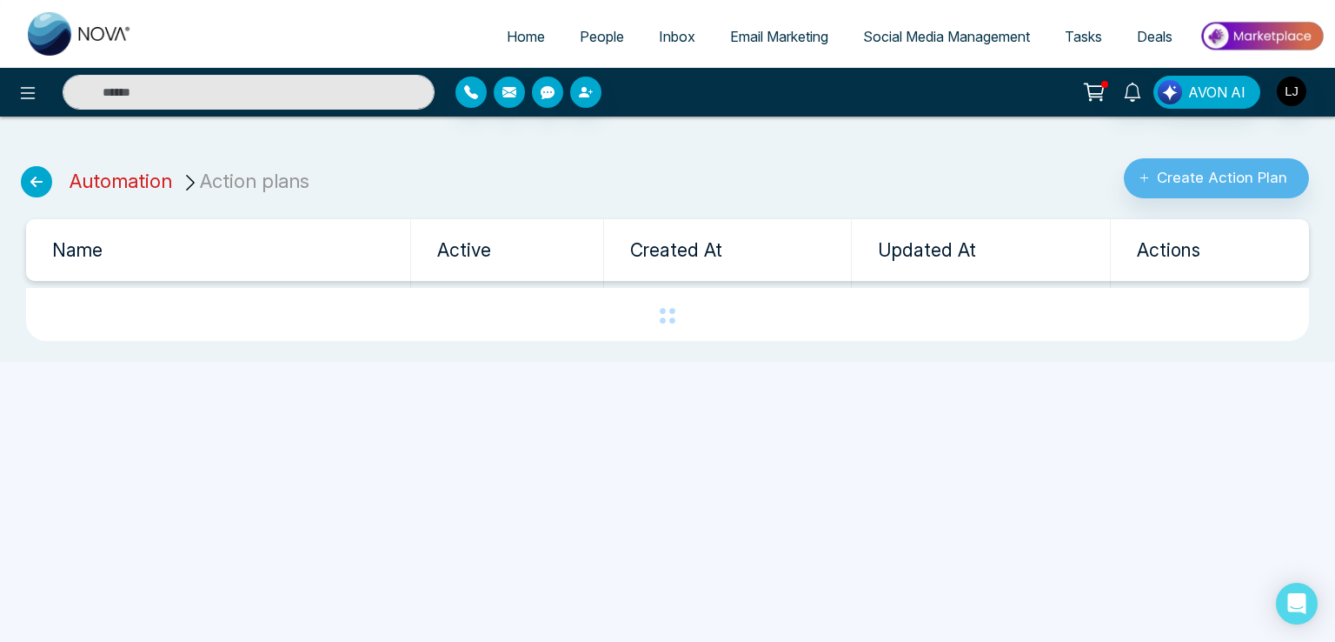
click at [127, 187] on link "Automation" at bounding box center [121, 181] width 103 height 23
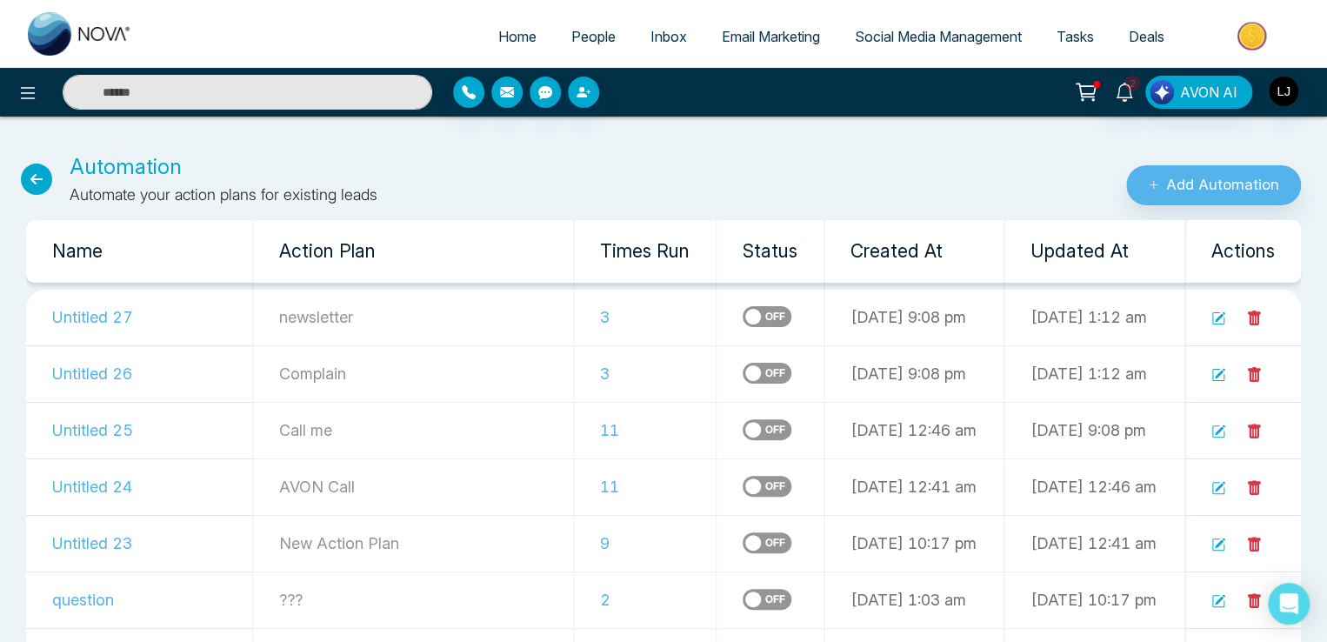
click at [1215, 316] on icon at bounding box center [1218, 318] width 14 height 14
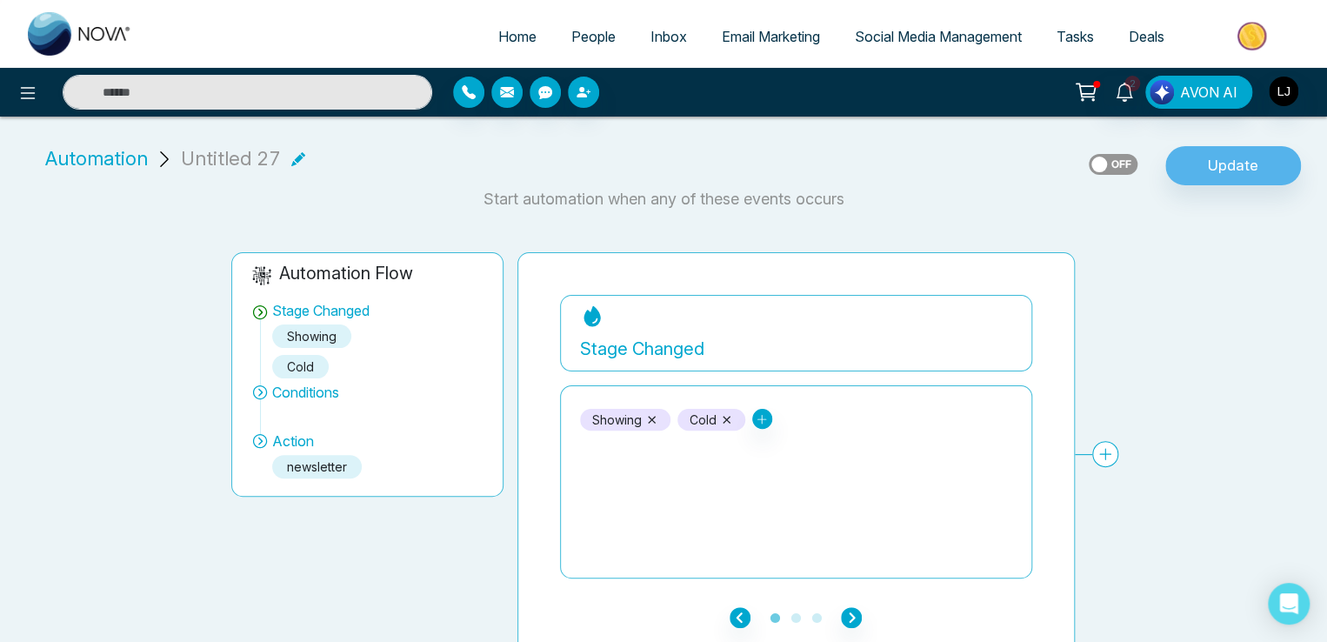
click at [101, 160] on span "Automation" at bounding box center [96, 158] width 103 height 29
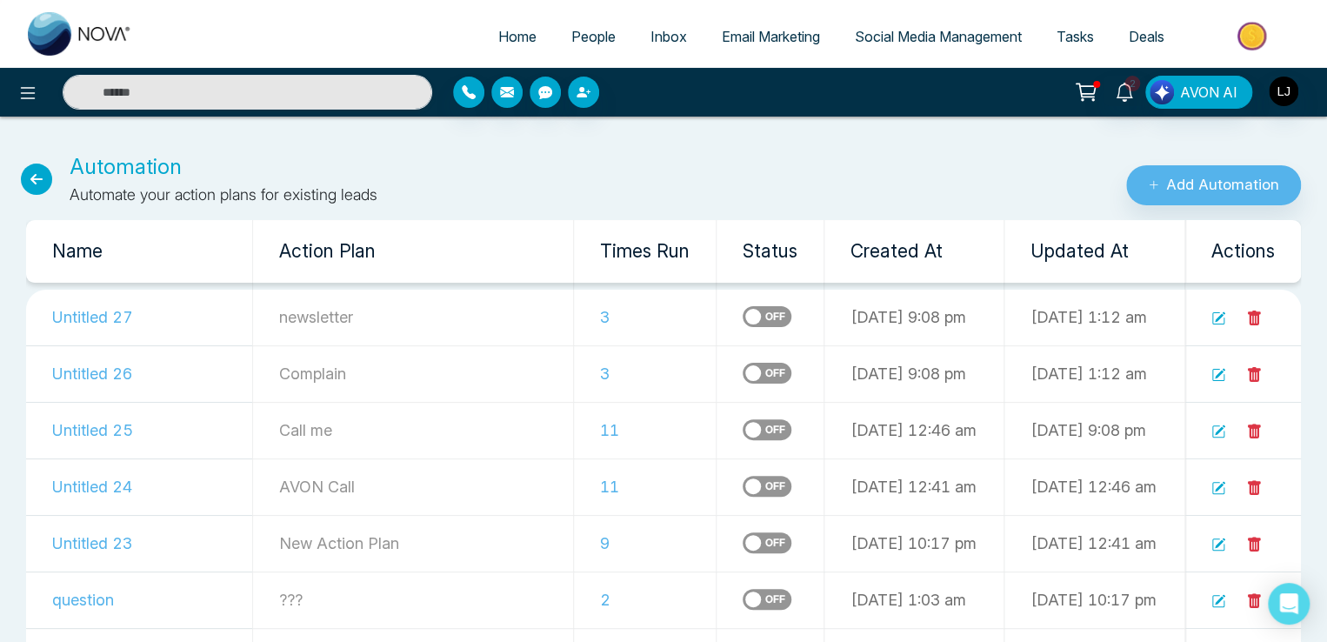
click at [1215, 378] on icon at bounding box center [1218, 375] width 14 height 14
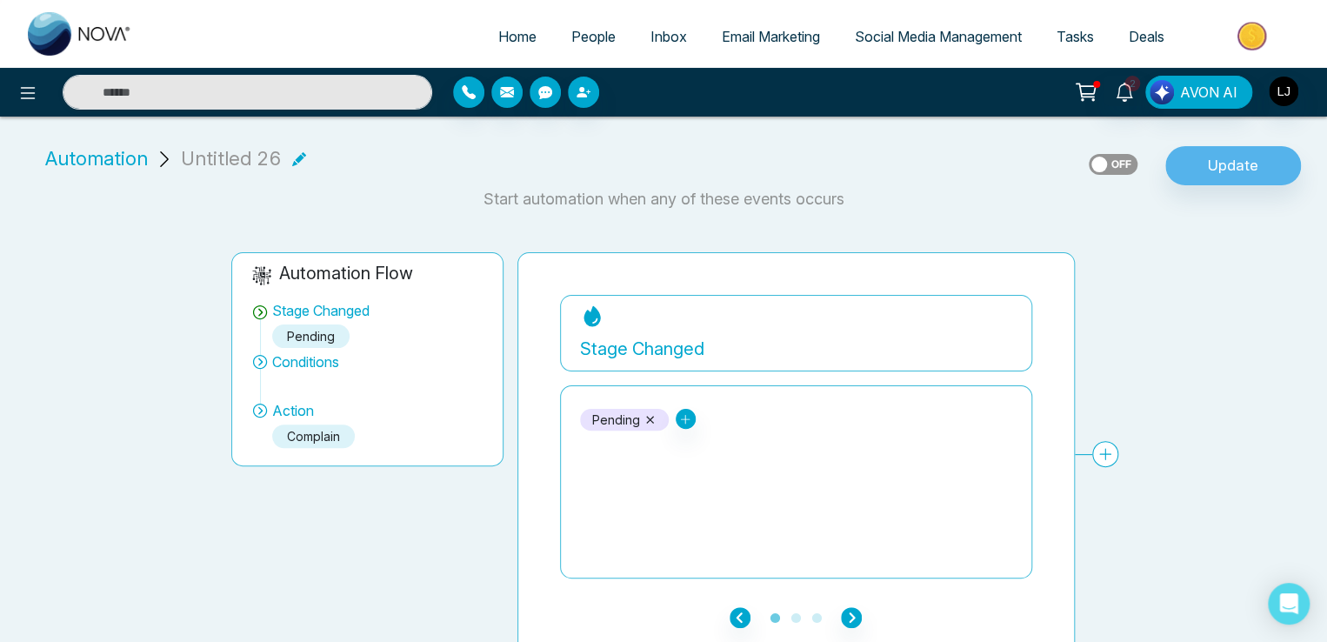
click at [576, 30] on span "People" at bounding box center [593, 36] width 44 height 17
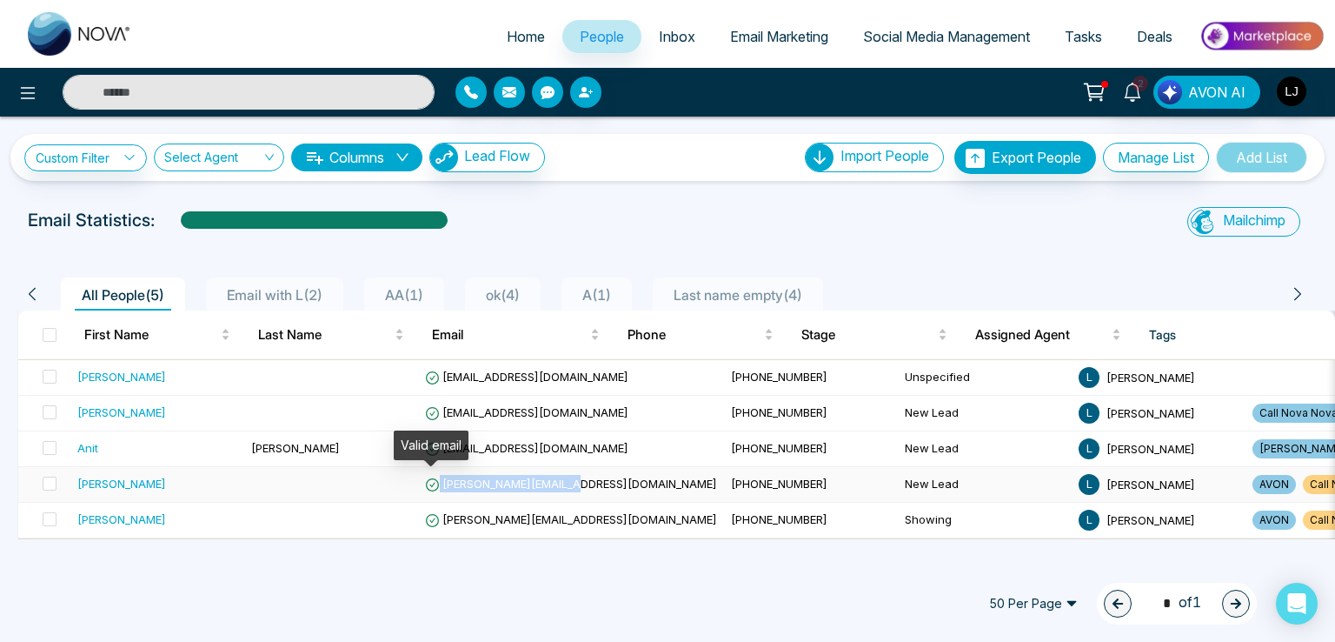
copy span "[PERSON_NAME][EMAIL_ADDRESS][DOMAIN_NAME]"
drag, startPoint x: 601, startPoint y: 480, endPoint x: 457, endPoint y: 409, distance: 160.2
click at [457, 409] on tbody "[PERSON_NAME] [EMAIL_ADDRESS][DOMAIN_NAME] [PHONE_NUMBER] Unspecified [PERSON_N…" at bounding box center [827, 449] width 1618 height 178
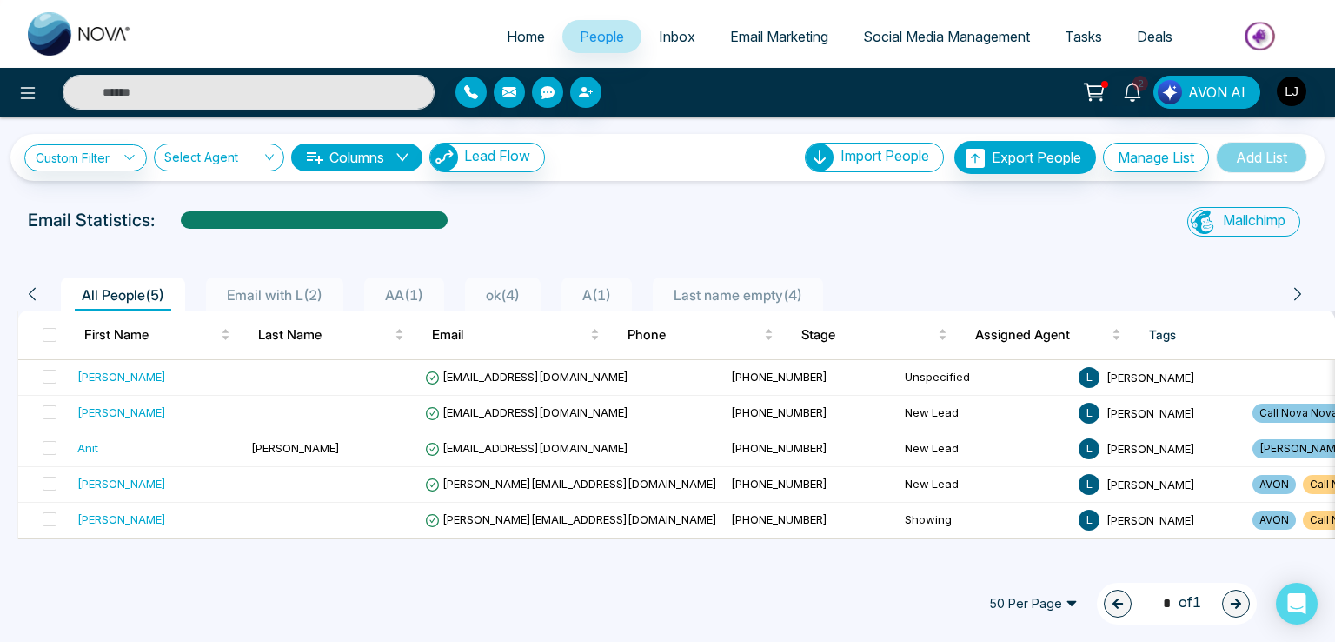
click at [518, 199] on div "Custom Filter Choose a filter Cancel Apply Select Agent Columns Lead Flow Impor…" at bounding box center [667, 338] width 1335 height 442
click at [595, 77] on div at bounding box center [612, 92] width 313 height 31
click at [585, 83] on button "button" at bounding box center [585, 92] width 31 height 31
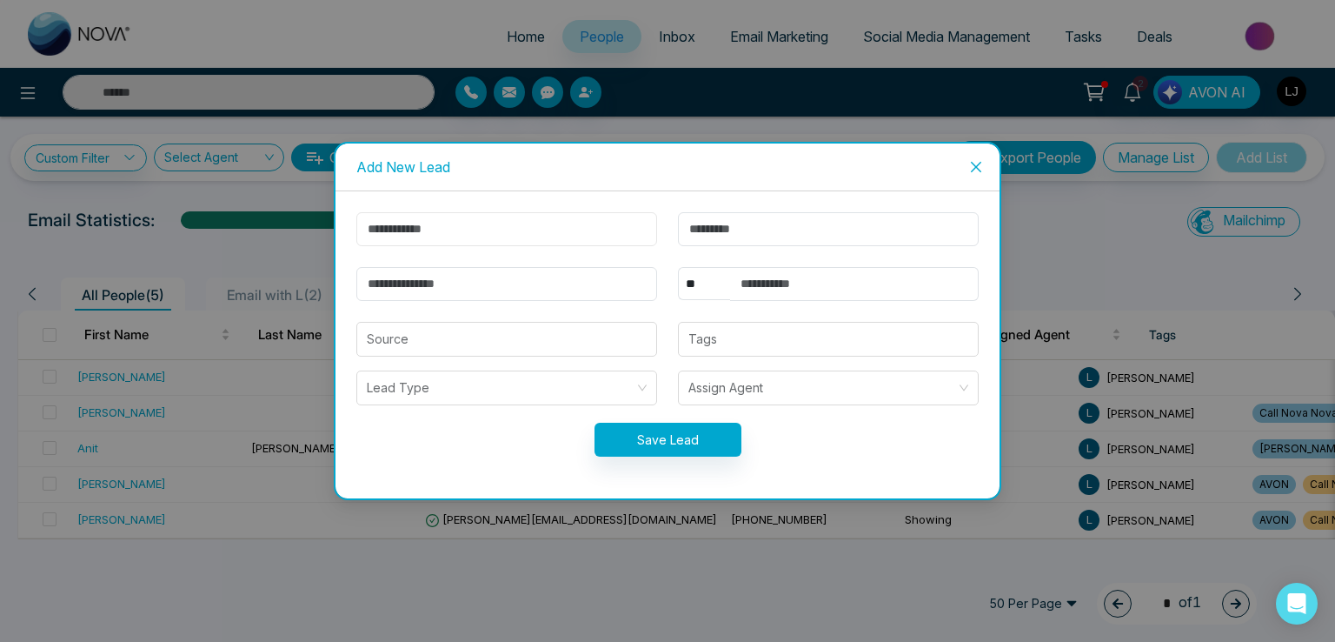
click at [403, 231] on input "text" at bounding box center [506, 229] width 301 height 34
type input "******"
click at [409, 286] on input "email" at bounding box center [506, 284] width 301 height 34
paste input "**********"
click at [408, 286] on input "**********" at bounding box center [506, 284] width 301 height 34
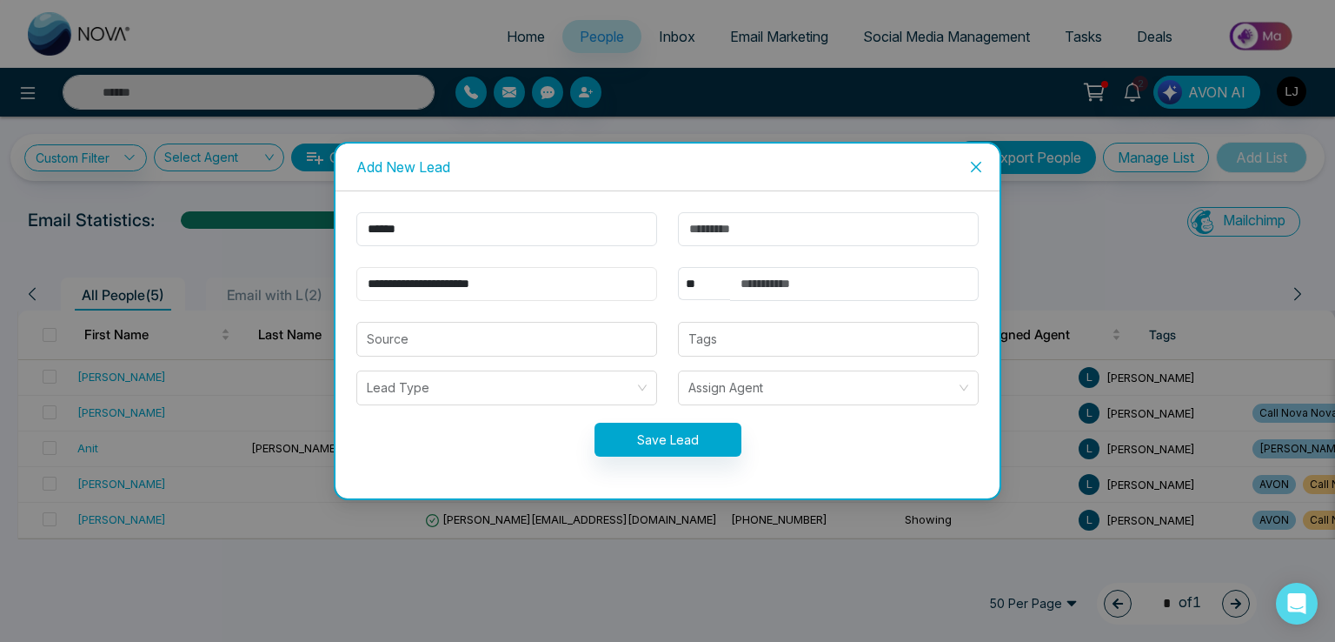
type input "**********"
click at [704, 277] on select "** **** *** *** *** **** ***" at bounding box center [704, 283] width 52 height 33
select select "***"
click at [678, 267] on select "** **** *** *** *** **** ***" at bounding box center [704, 283] width 52 height 33
click at [758, 286] on input "text" at bounding box center [854, 284] width 249 height 34
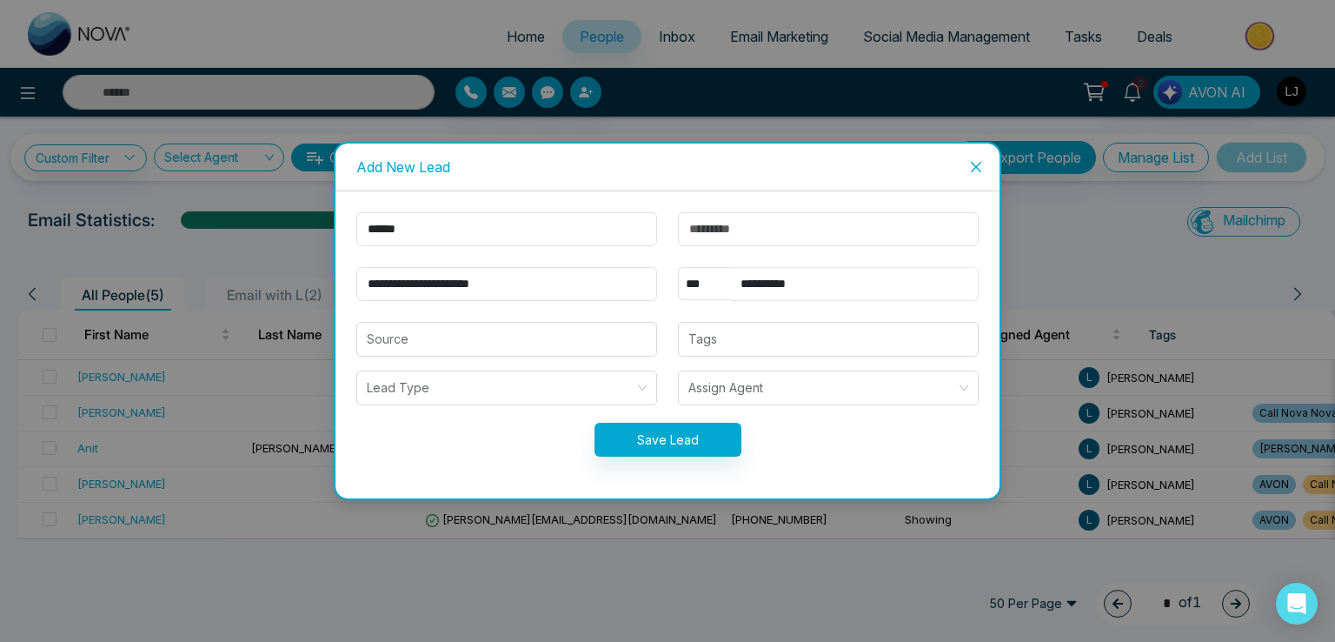
click at [753, 283] on input "**********" at bounding box center [854, 284] width 249 height 34
type input "**********"
click at [421, 276] on input "**********" at bounding box center [506, 284] width 301 height 34
drag, startPoint x: 421, startPoint y: 278, endPoint x: 412, endPoint y: 279, distance: 8.7
click at [412, 279] on input "**********" at bounding box center [506, 284] width 301 height 34
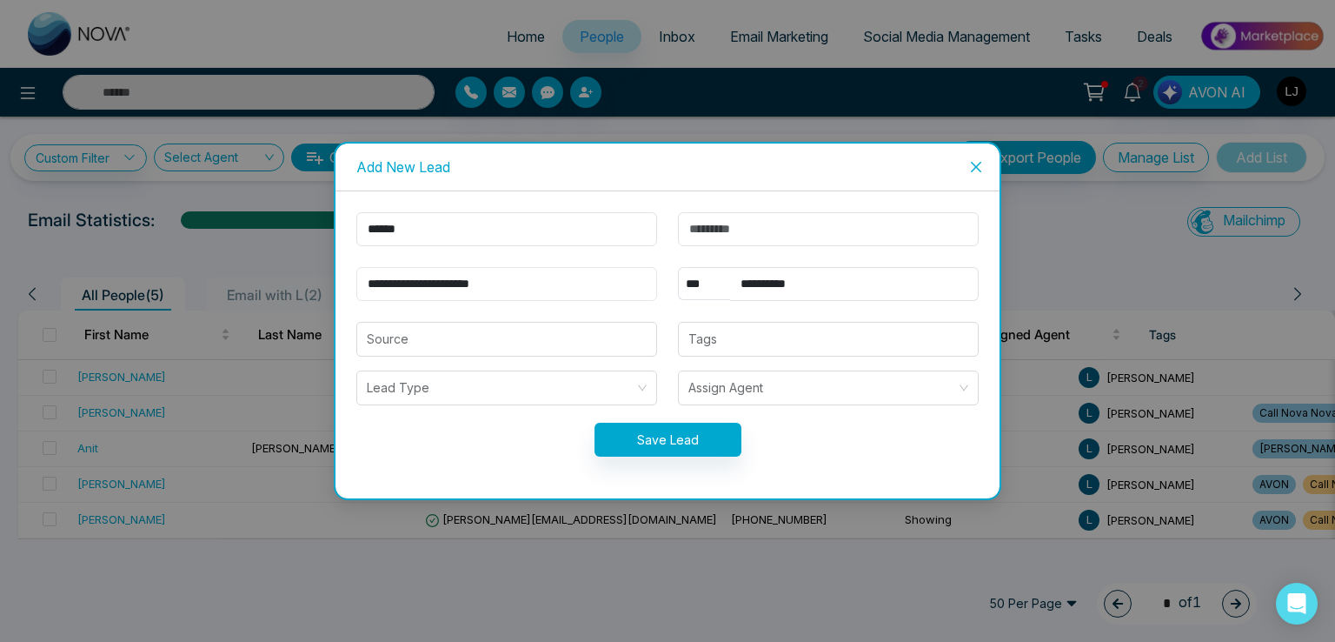
click at [413, 270] on input "**********" at bounding box center [506, 284] width 301 height 34
drag, startPoint x: 410, startPoint y: 283, endPoint x: 421, endPoint y: 283, distance: 10.5
click at [421, 283] on input "**********" at bounding box center [506, 284] width 301 height 34
click at [415, 279] on input "**********" at bounding box center [506, 284] width 301 height 34
click at [640, 436] on button "Save Lead" at bounding box center [668, 440] width 147 height 34
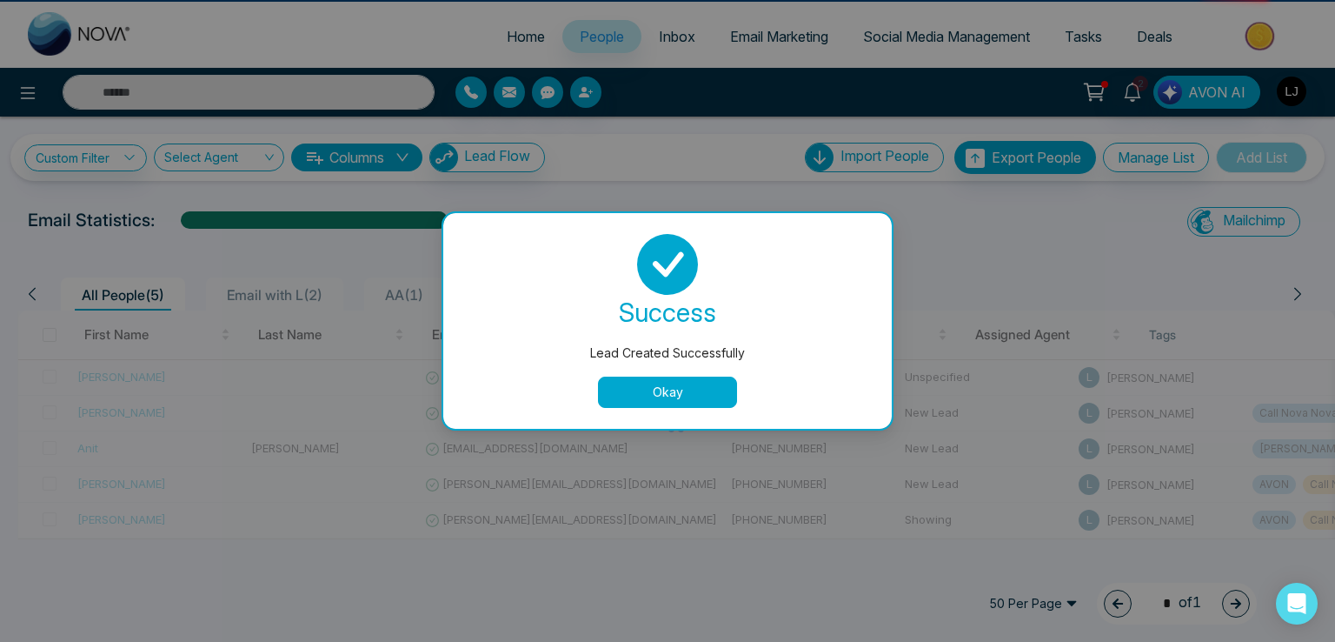
click at [662, 390] on button "Okay" at bounding box center [667, 391] width 139 height 31
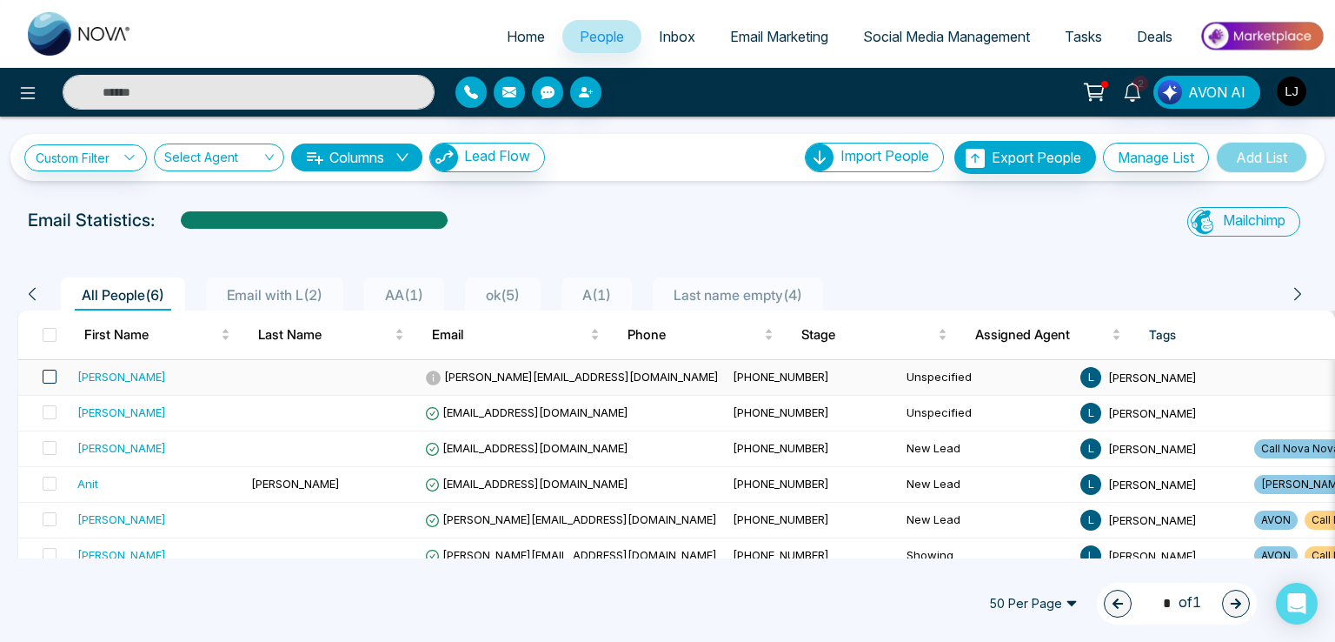
click at [47, 375] on span at bounding box center [50, 377] width 14 height 14
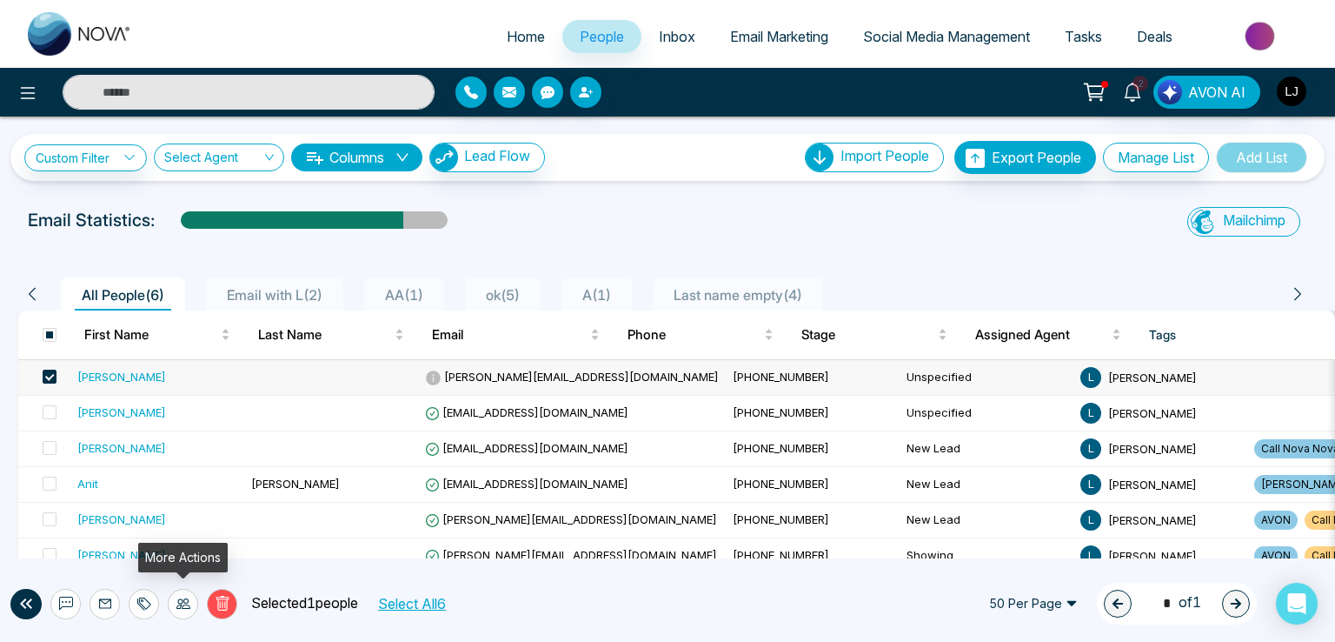
click at [181, 594] on div at bounding box center [183, 604] width 30 height 30
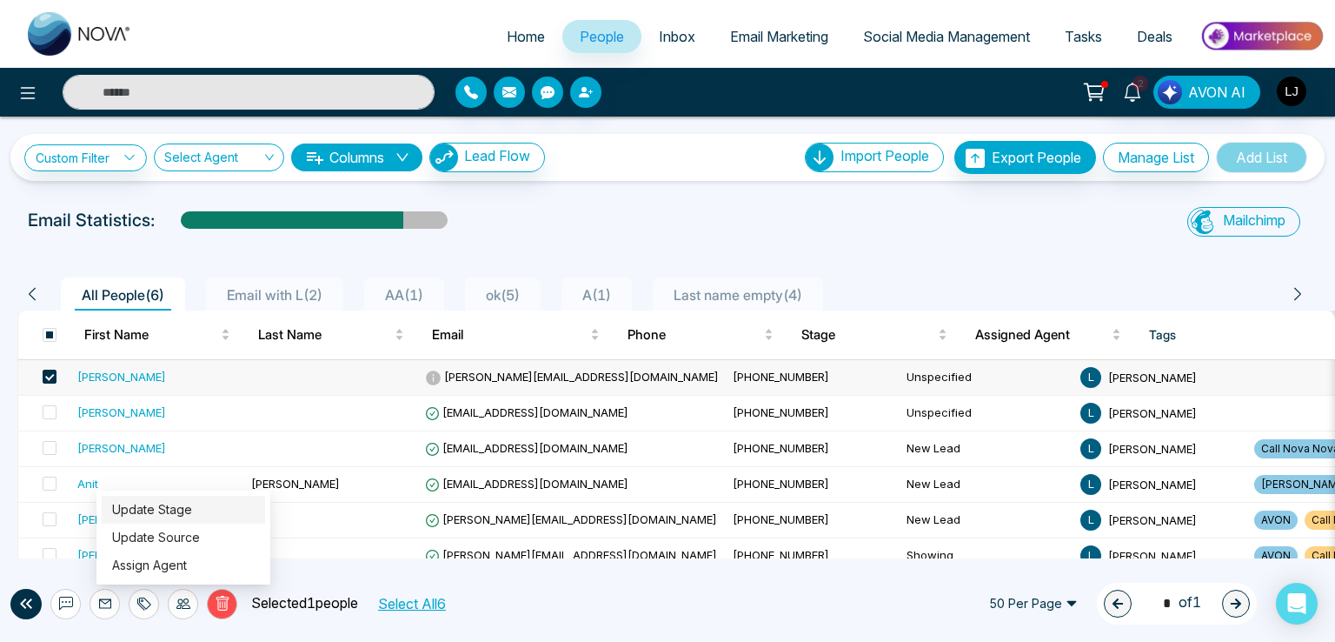
click at [167, 512] on link "Update Stage" at bounding box center [152, 509] width 80 height 15
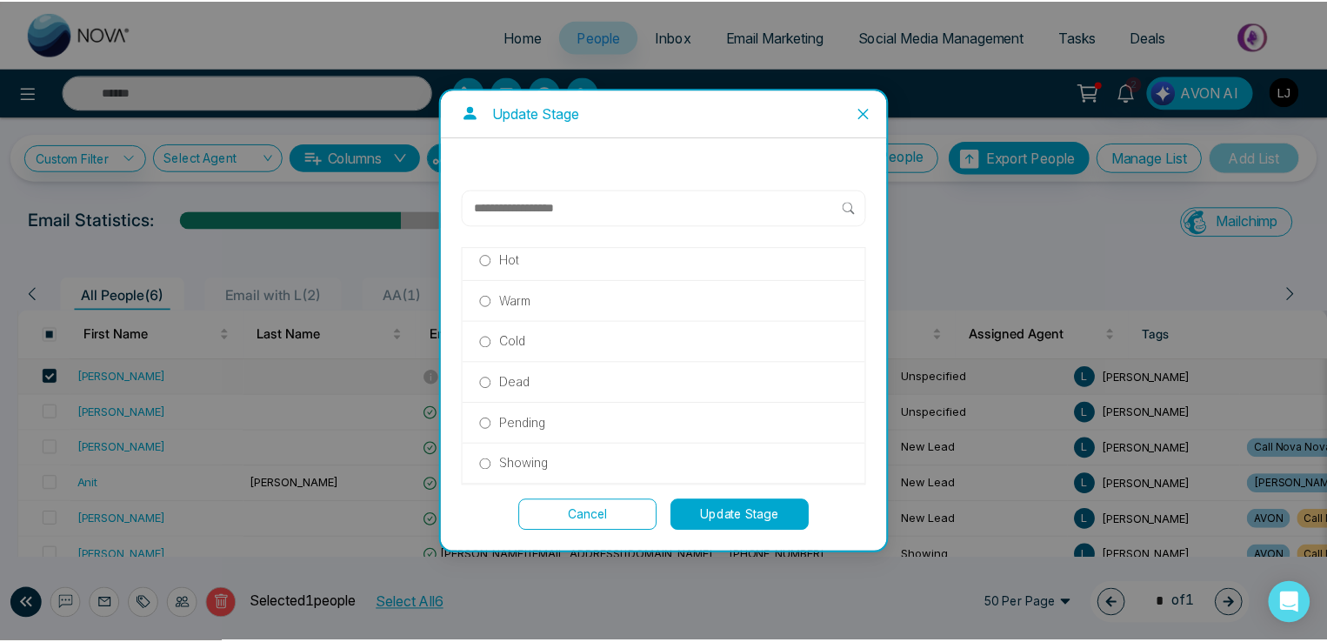
scroll to position [372, 0]
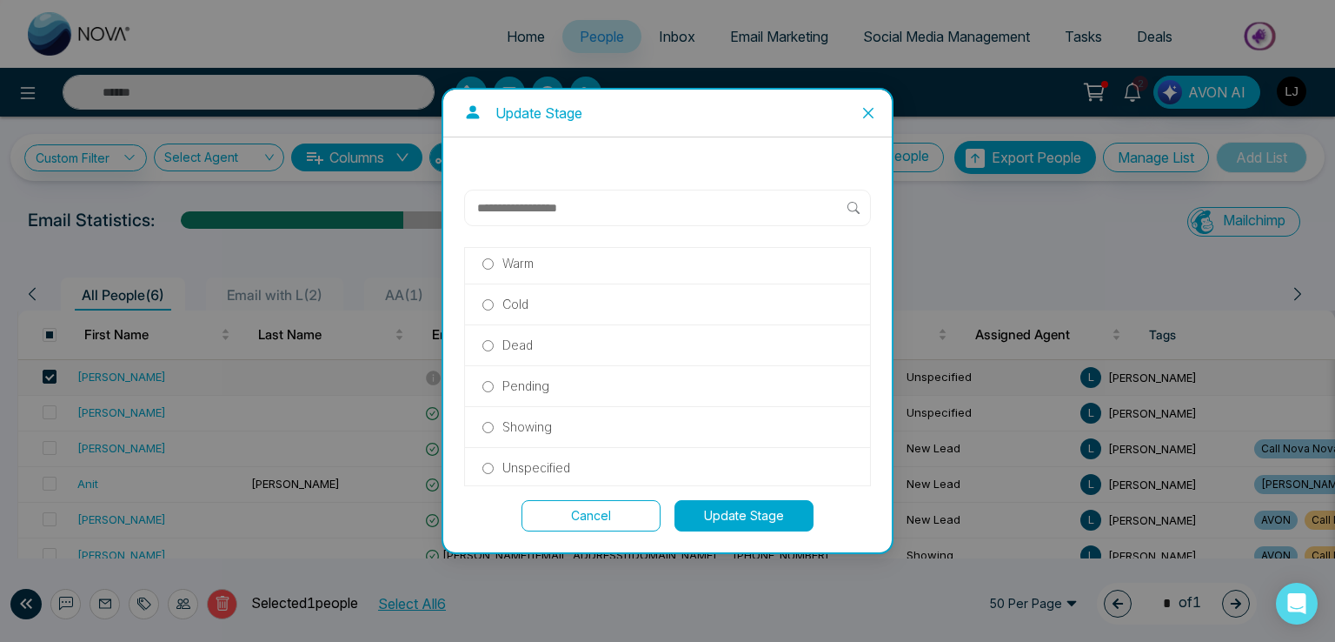
click at [548, 421] on p "Showing" at bounding box center [528, 426] width 50 height 19
click at [729, 514] on button "Update Stage" at bounding box center [744, 515] width 139 height 31
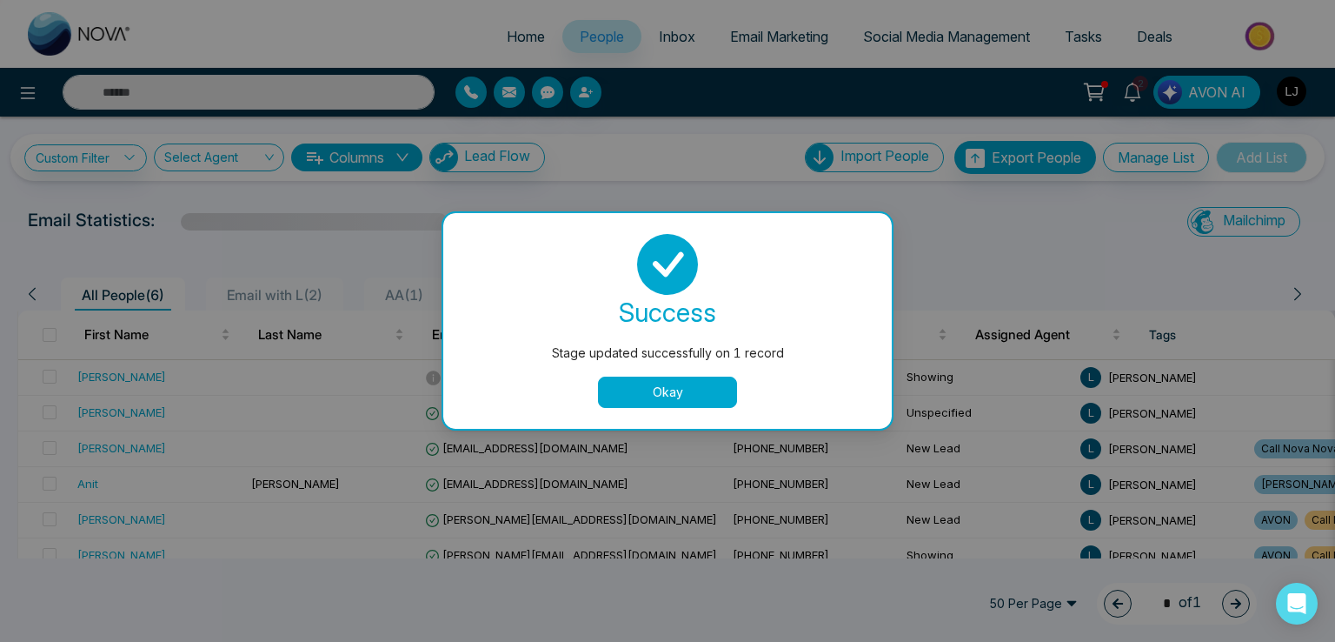
click at [666, 383] on button "Okay" at bounding box center [667, 391] width 139 height 31
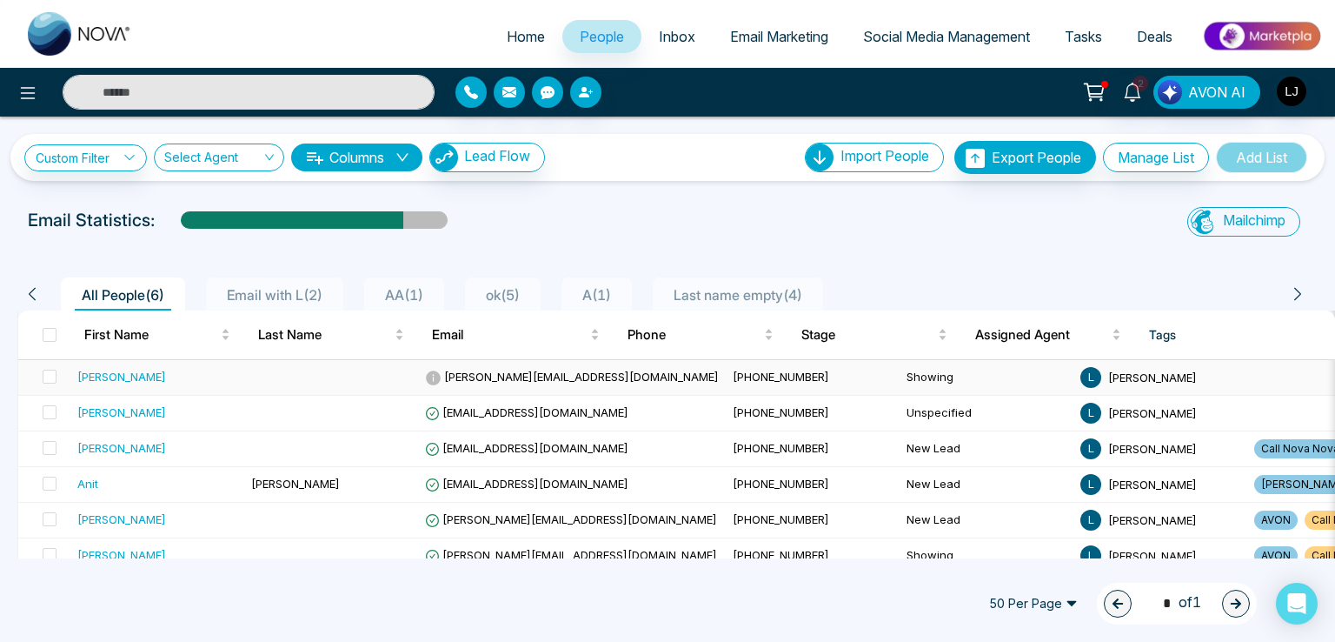
click at [497, 376] on span "[PERSON_NAME][EMAIL_ADDRESS][DOMAIN_NAME]" at bounding box center [572, 377] width 294 height 14
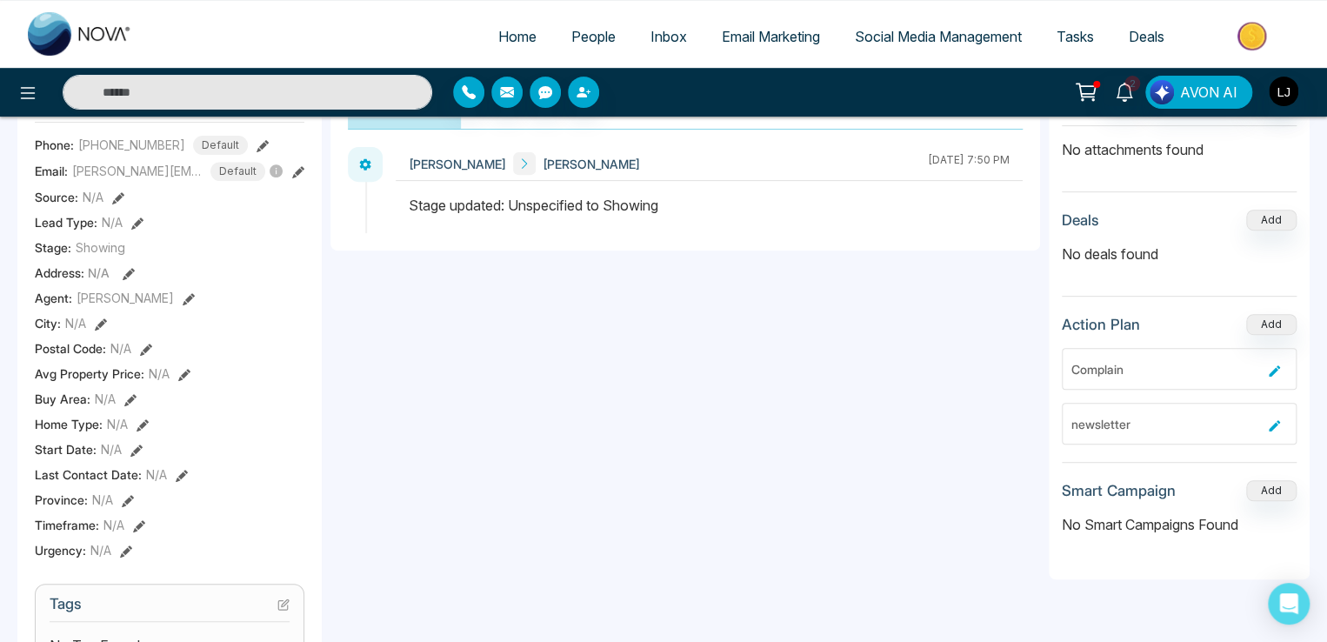
scroll to position [261, 0]
drag, startPoint x: 1061, startPoint y: 318, endPoint x: 1143, endPoint y: 312, distance: 82.8
click at [1143, 312] on div "Action Plan Add" at bounding box center [1179, 322] width 235 height 21
click at [1082, 322] on h3 "Action Plan" at bounding box center [1101, 322] width 78 height 17
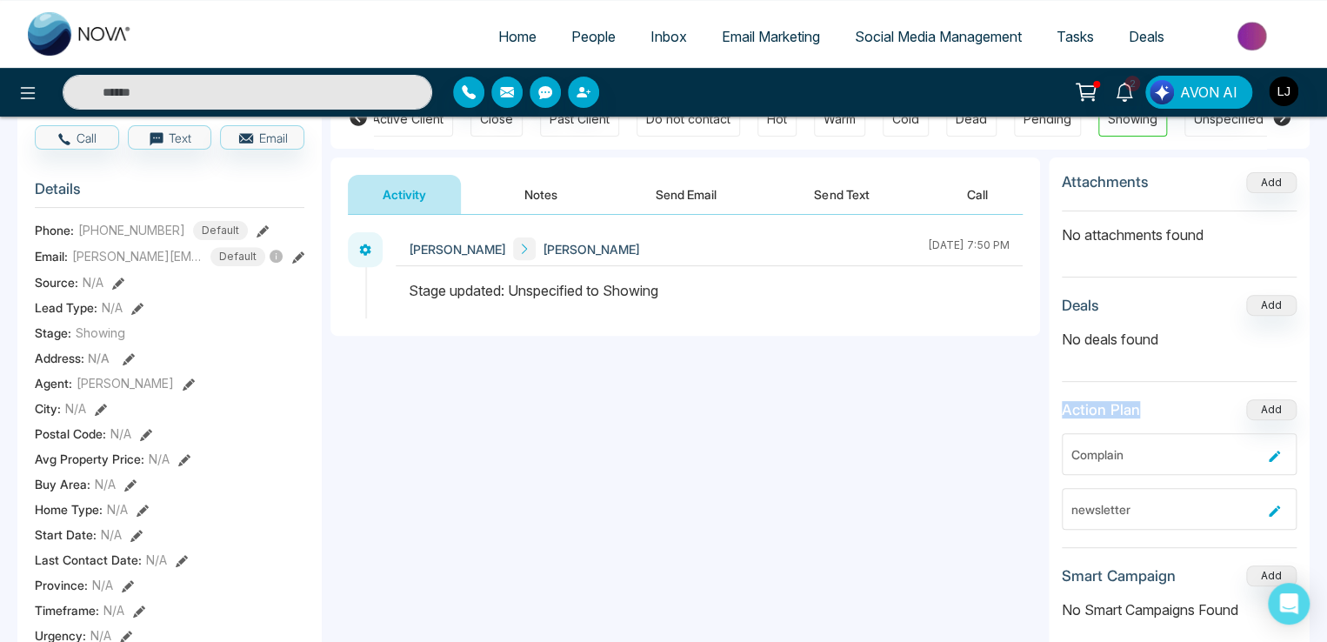
drag, startPoint x: 1059, startPoint y: 408, endPoint x: 1138, endPoint y: 403, distance: 79.3
click at [1138, 403] on div "Attachments Add No attachments found Deals Add No deals found Action Plan Add C…" at bounding box center [1179, 410] width 261 height 507
click at [1058, 414] on div "Attachments Add No attachments found Deals Add No deals found Action Plan Add C…" at bounding box center [1179, 410] width 261 height 507
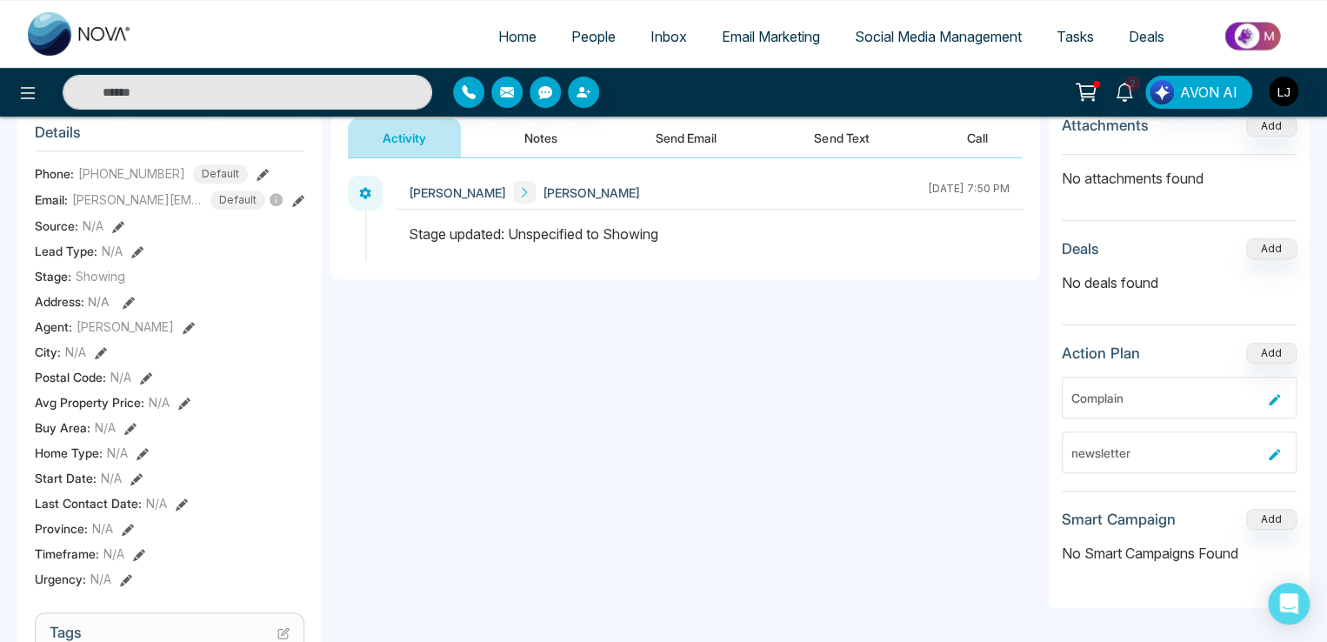
scroll to position [261, 0]
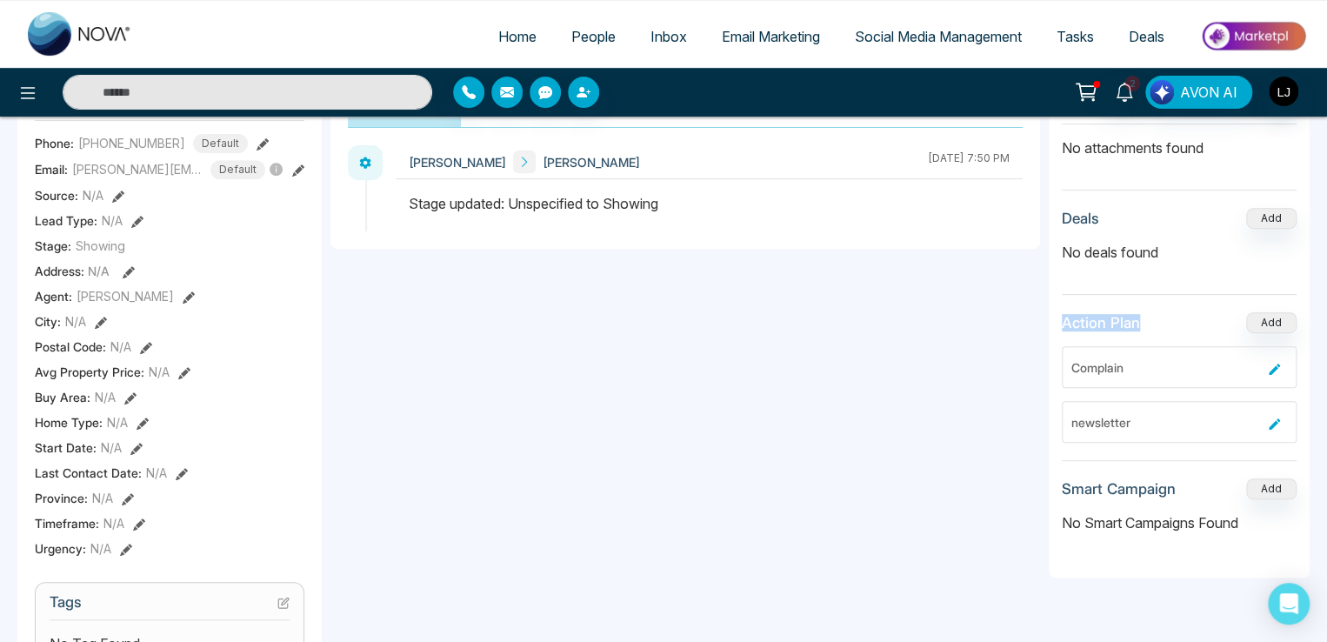
drag, startPoint x: 1062, startPoint y: 317, endPoint x: 1164, endPoint y: 311, distance: 102.8
click at [1164, 312] on div "Action Plan Add" at bounding box center [1179, 322] width 235 height 21
click at [749, 303] on div "[PERSON_NAME] [PERSON_NAME] [DATE] 7:50 PM Nova AI : Email Generator Create Eng…" at bounding box center [684, 302] width 709 height 348
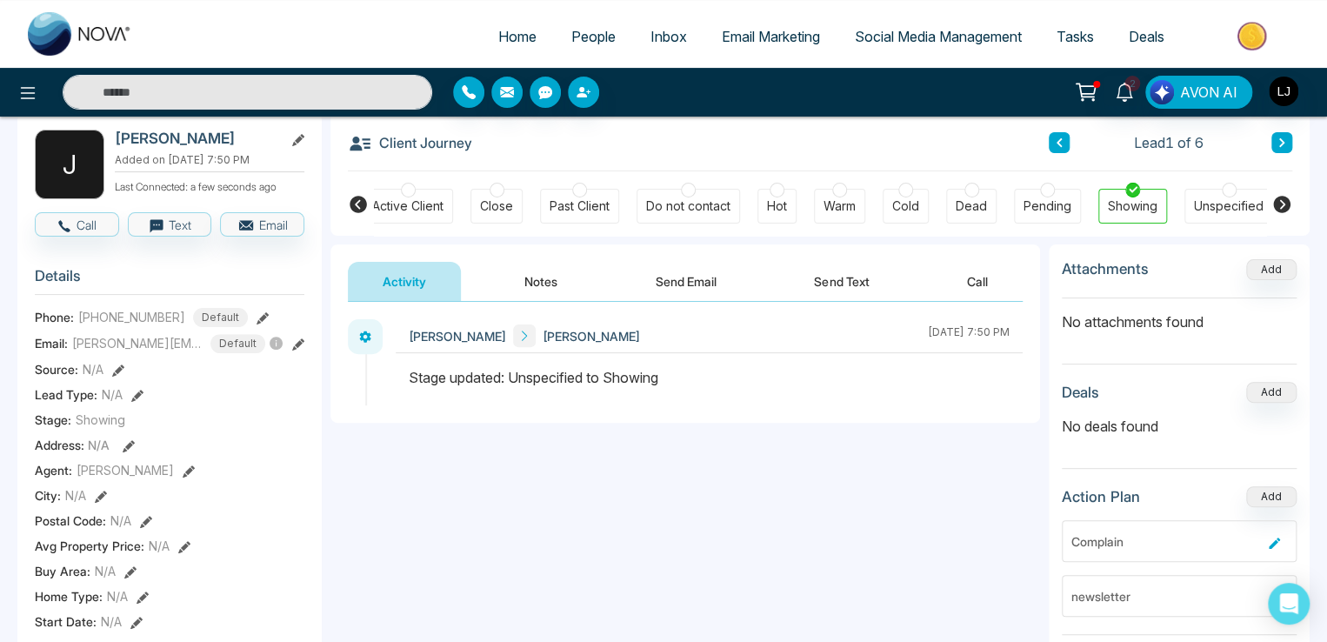
click at [706, 270] on button "Send Email" at bounding box center [686, 281] width 130 height 39
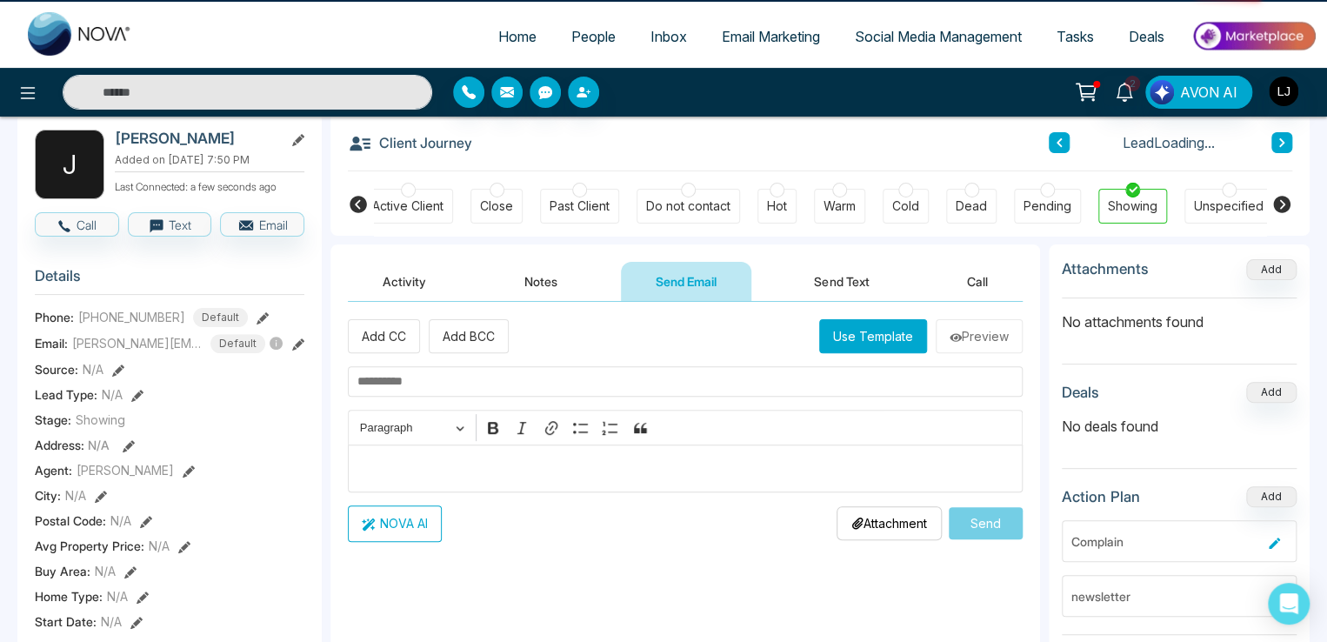
click at [410, 276] on button "Activity" at bounding box center [404, 281] width 113 height 39
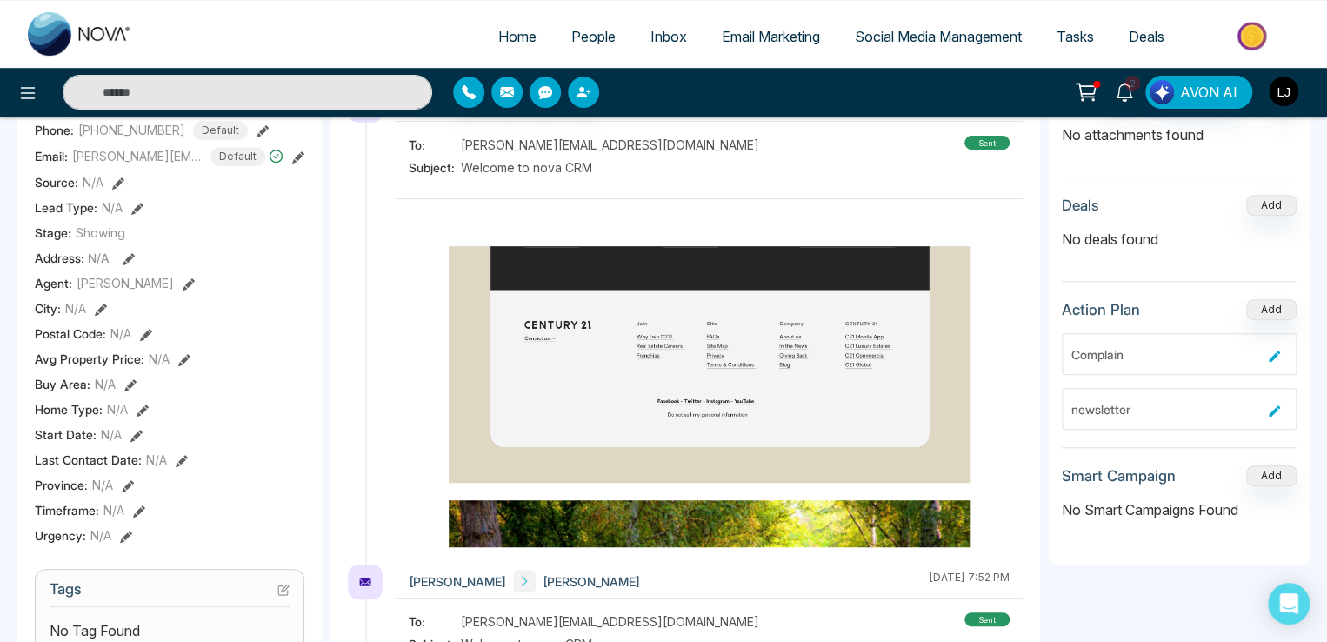
scroll to position [174, 0]
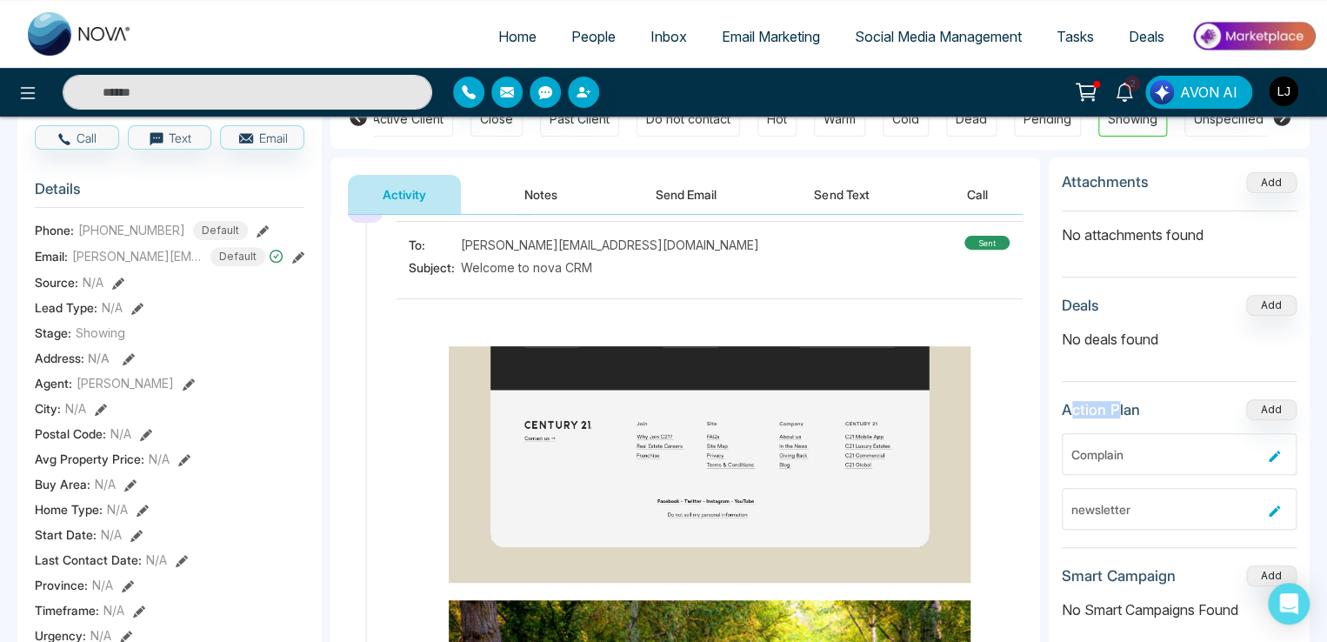
drag, startPoint x: 1073, startPoint y: 409, endPoint x: 1115, endPoint y: 410, distance: 41.7
click at [1115, 410] on h3 "Action Plan" at bounding box center [1101, 409] width 78 height 17
click at [1134, 403] on h3 "Action Plan" at bounding box center [1101, 409] width 78 height 17
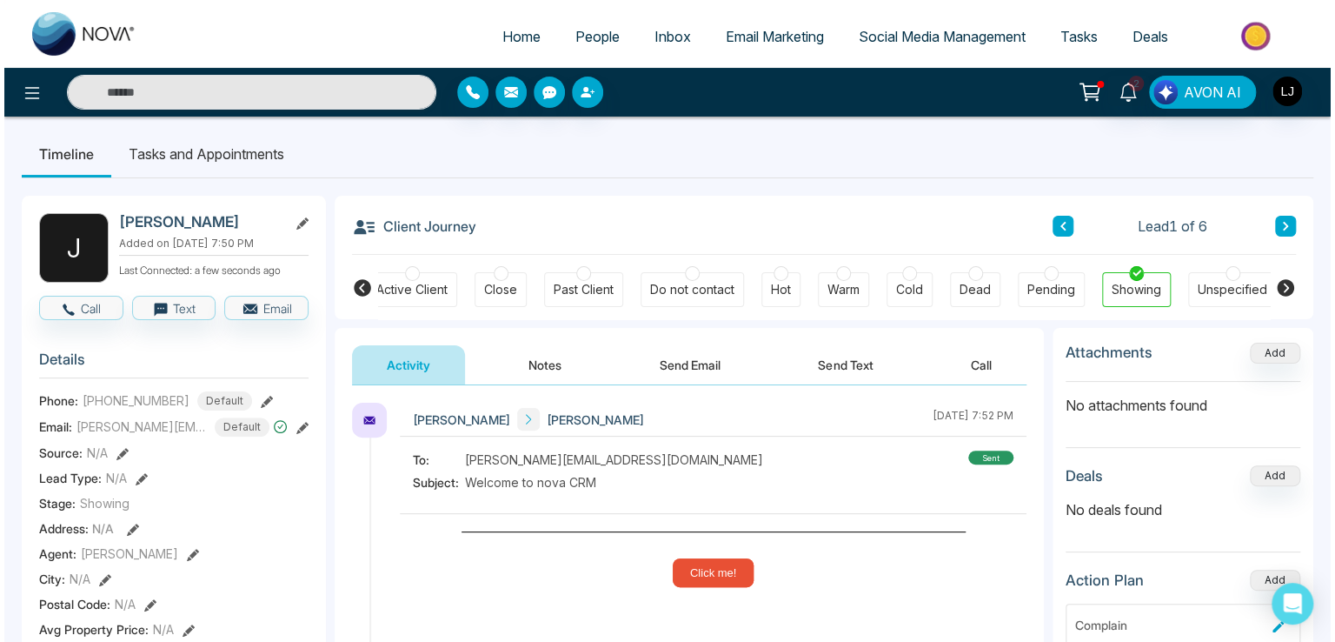
scroll to position [0, 0]
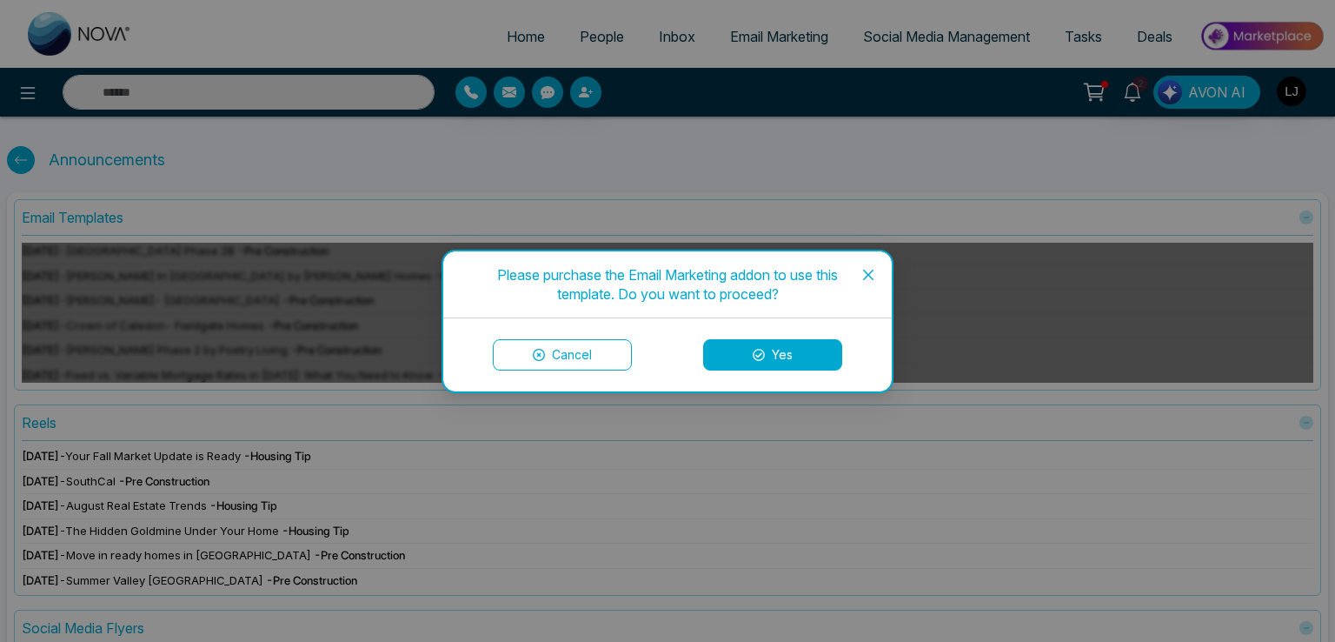
click at [547, 346] on button "Cancel" at bounding box center [562, 354] width 139 height 31
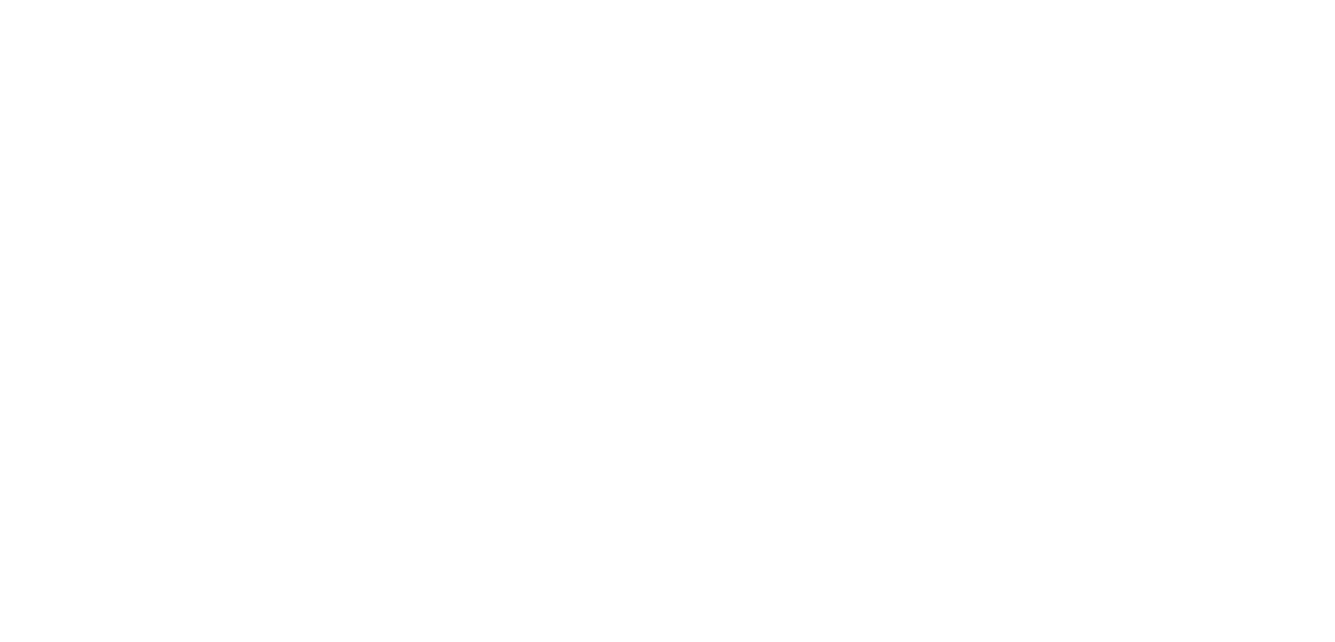
select select "*"
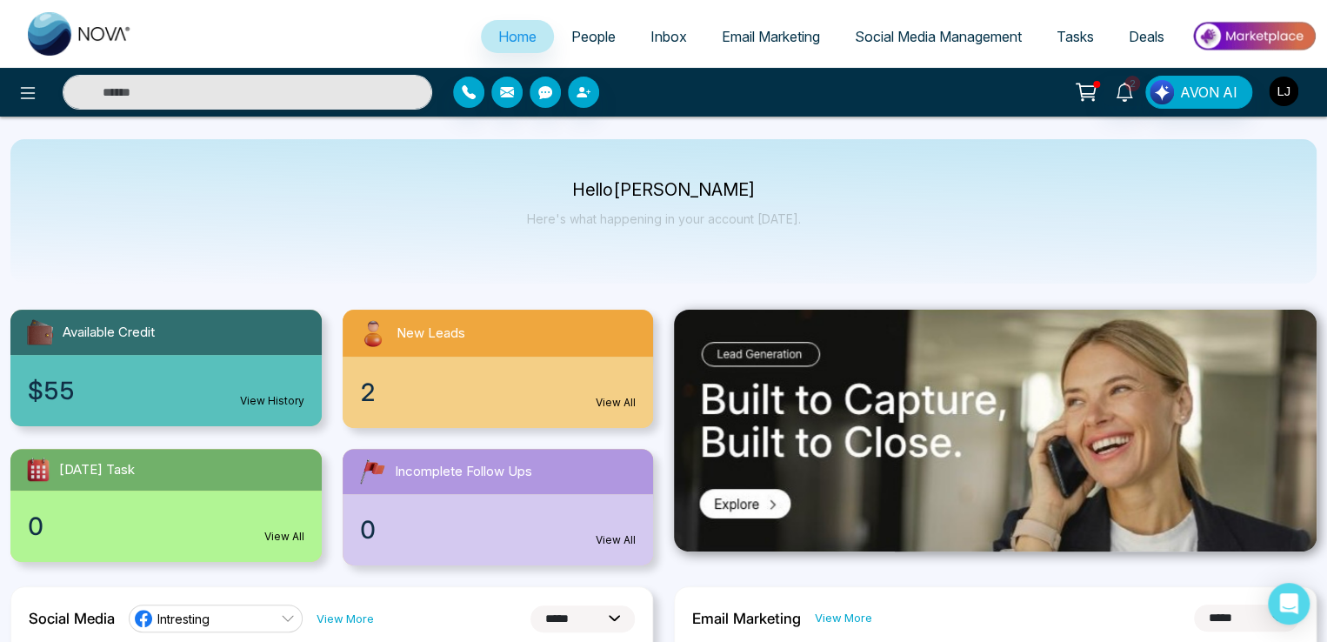
click at [1282, 94] on img "button" at bounding box center [1283, 92] width 30 height 30
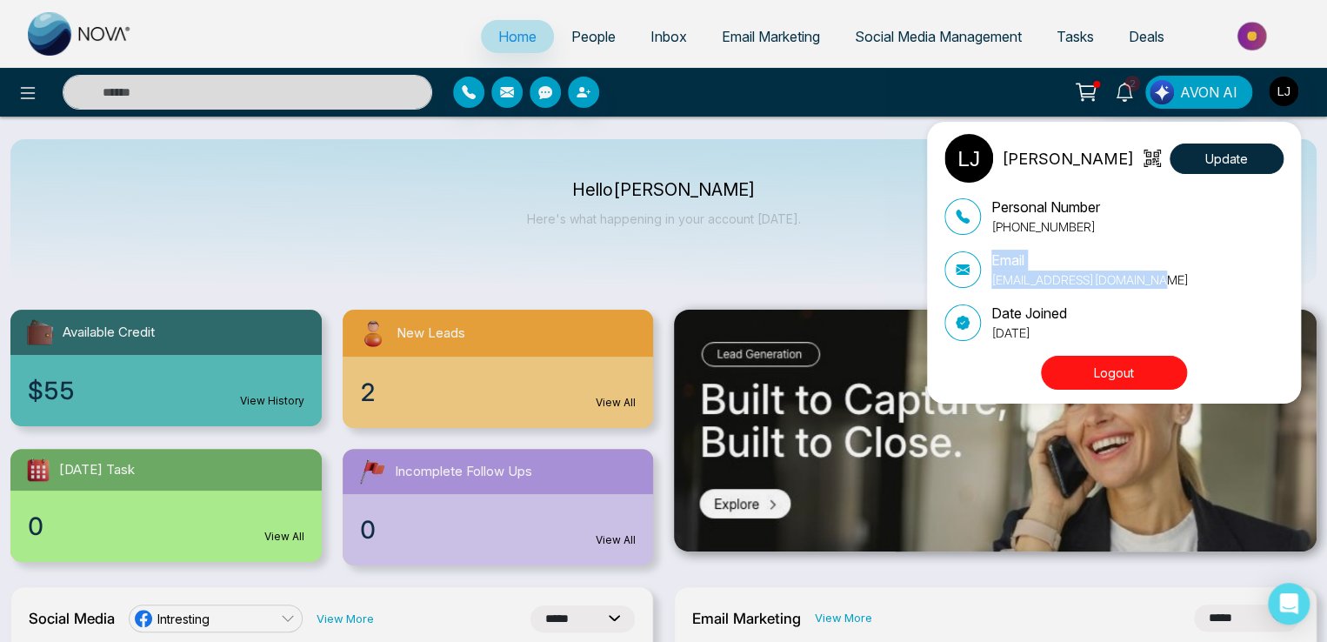
drag, startPoint x: 1169, startPoint y: 272, endPoint x: 976, endPoint y: 288, distance: 192.8
click at [976, 288] on div "Email lokeshjoshi6454@gmail.com" at bounding box center [1113, 269] width 339 height 39
copy div "Email lokeshjoshi6454@gmail.com"
